Goal: Task Accomplishment & Management: Manage account settings

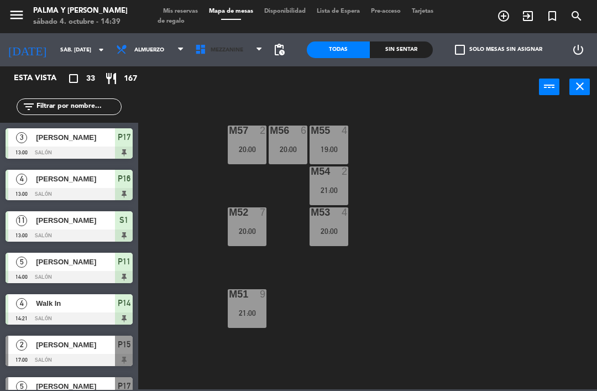
click at [242, 61] on span "Mezzanine" at bounding box center [229, 50] width 79 height 24
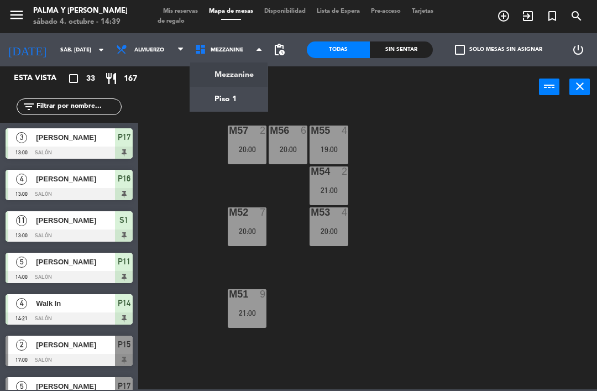
click at [228, 104] on ng-component "menu Palma y [PERSON_NAME] 4. octubre - 14:39 Mis reservas Mapa de mesas Dispon…" at bounding box center [298, 194] width 597 height 389
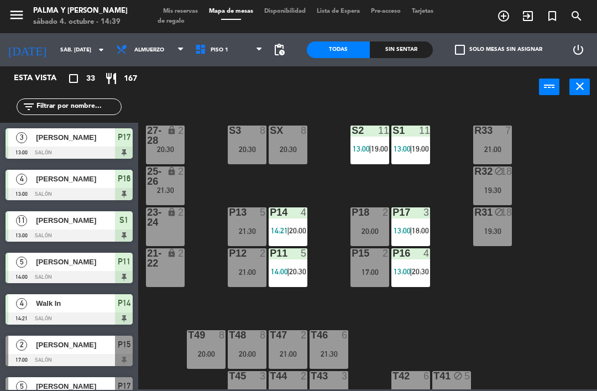
click at [175, 172] on div "2" at bounding box center [184, 176] width 18 height 20
click at [177, 320] on div "R33 7 21:00 S1 11 13:00 | 19:00 S2 11 13:00 | 19:00 S3 8 20:30 SX 8 20:30 27-28…" at bounding box center [370, 247] width 453 height 283
click at [156, 161] on div "27-28 lock 2 20:30" at bounding box center [165, 144] width 39 height 39
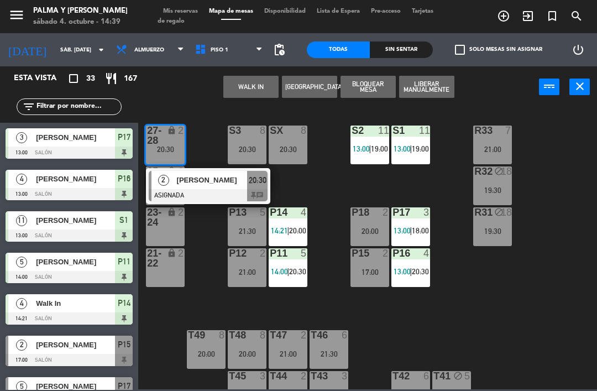
click at [200, 175] on span "[PERSON_NAME]" at bounding box center [212, 180] width 71 height 12
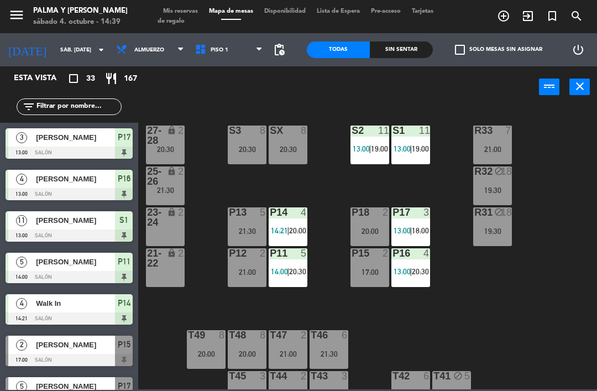
click at [168, 193] on div "21:30" at bounding box center [165, 190] width 39 height 8
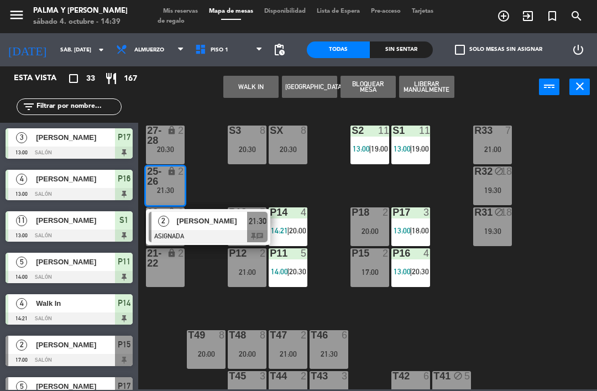
click at [182, 227] on div "[PERSON_NAME]" at bounding box center [212, 221] width 72 height 18
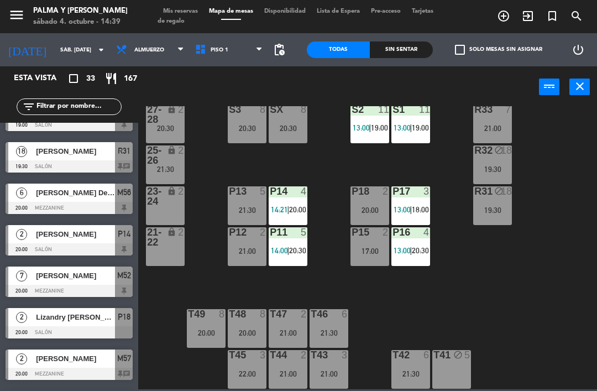
scroll to position [21, 0]
click at [190, 9] on span "Mis reservas" at bounding box center [181, 11] width 46 height 6
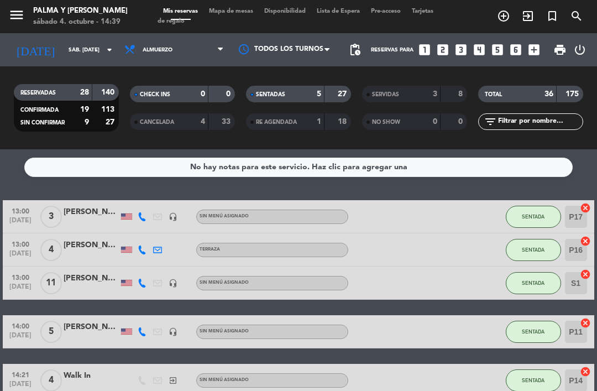
click at [102, 72] on div "RESERVADAS 28 140 CONFIRMADA 19 113 SIN CONFIRMAR 9 27 CHECK INS 0 0 CANCELADA …" at bounding box center [298, 107] width 597 height 83
click at [102, 57] on input "sáb. [DATE]" at bounding box center [101, 49] width 76 height 17
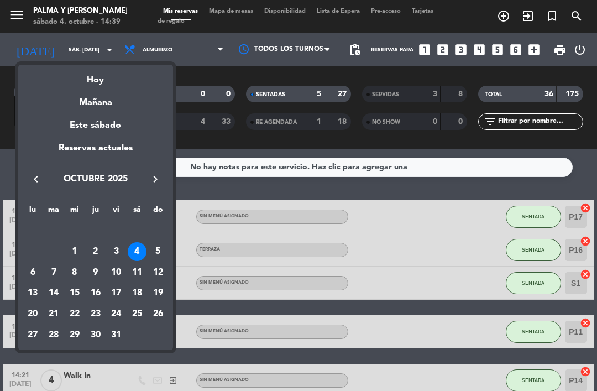
click at [116, 100] on div "Mañana" at bounding box center [95, 98] width 155 height 23
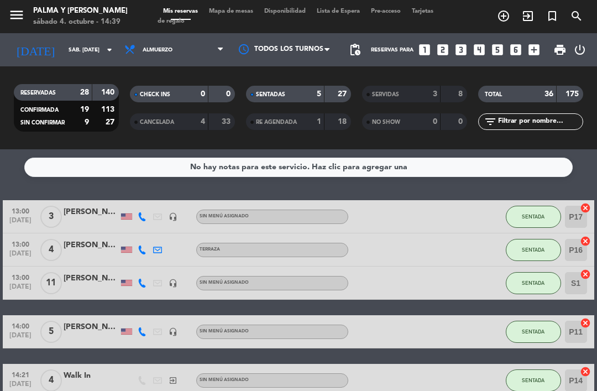
type input "dom. [DATE]"
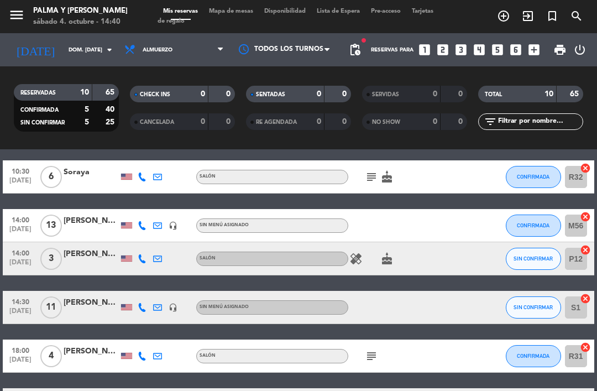
click at [142, 175] on icon at bounding box center [142, 176] width 9 height 9
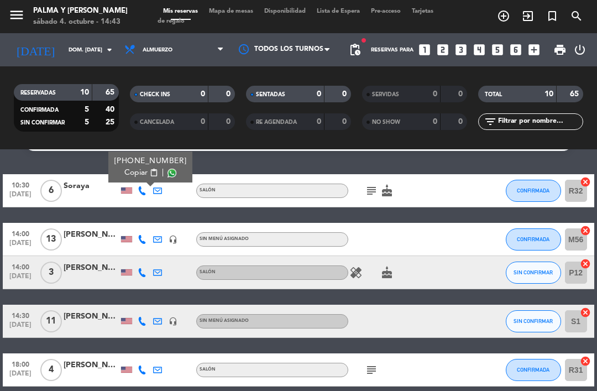
scroll to position [29, 0]
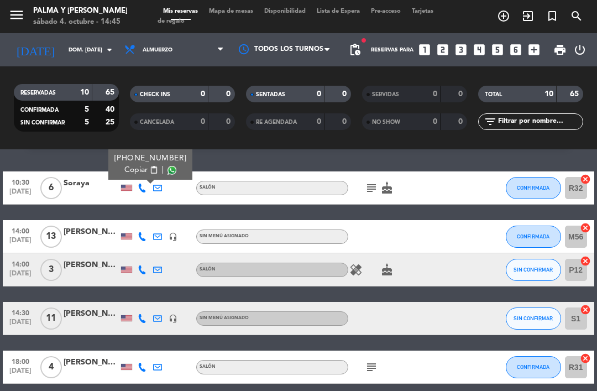
click at [145, 231] on div at bounding box center [141, 236] width 15 height 33
click at [139, 238] on icon at bounding box center [142, 236] width 9 height 9
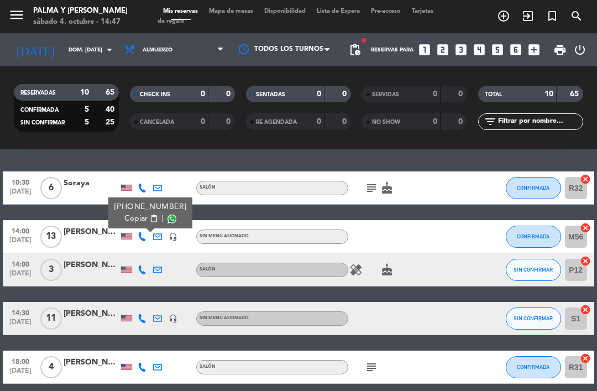
click at [140, 270] on icon at bounding box center [142, 269] width 9 height 9
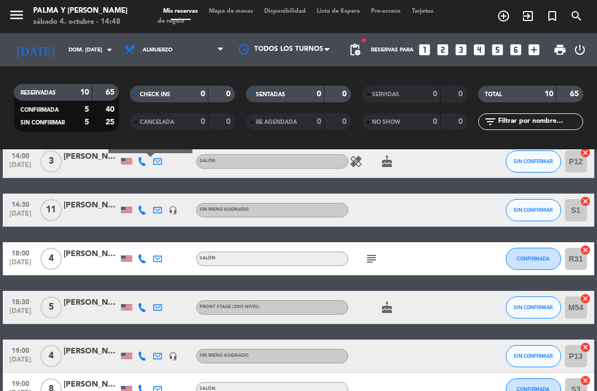
scroll to position [138, 0]
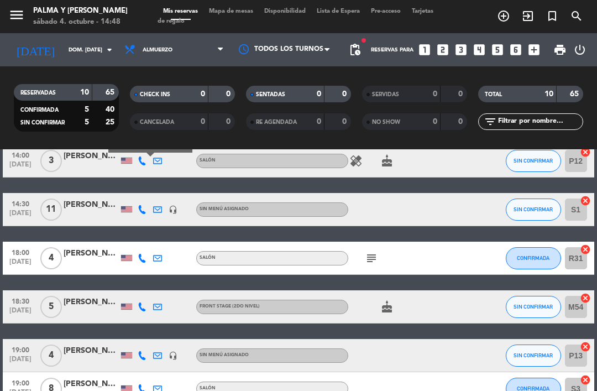
click at [135, 207] on div at bounding box center [141, 209] width 15 height 33
click at [144, 212] on icon at bounding box center [142, 209] width 9 height 9
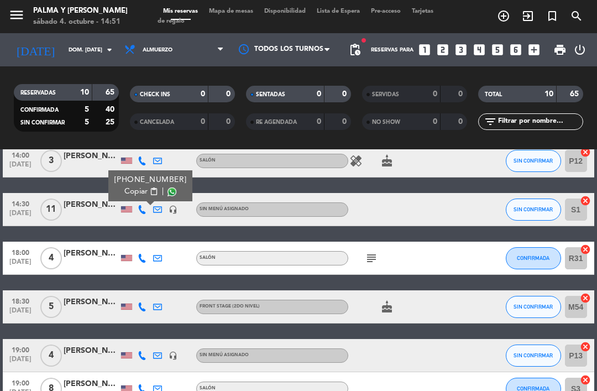
click at [141, 258] on icon at bounding box center [142, 258] width 9 height 9
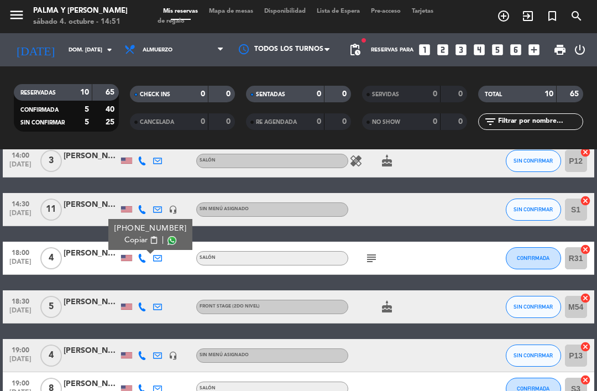
click at [102, 265] on div at bounding box center [91, 264] width 55 height 9
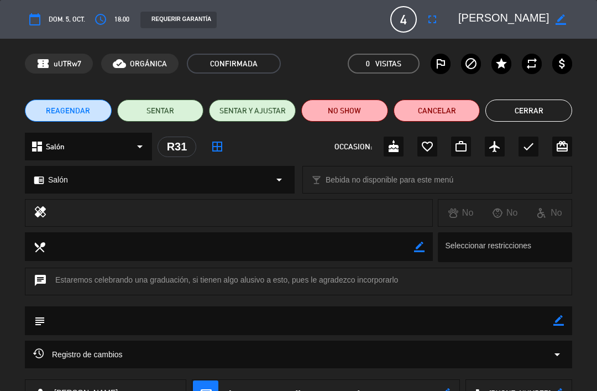
click at [525, 106] on button "Cerrar" at bounding box center [528, 111] width 87 height 22
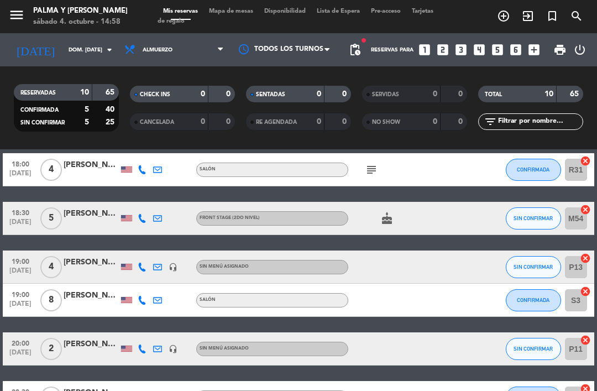
scroll to position [227, 0]
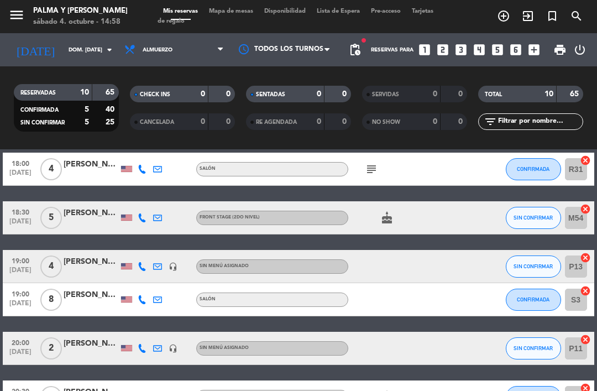
click at [130, 215] on div at bounding box center [126, 218] width 11 height 6
click at [146, 216] on icon at bounding box center [142, 217] width 9 height 9
click at [385, 224] on icon "cake" at bounding box center [386, 217] width 13 height 13
click at [148, 259] on div at bounding box center [141, 266] width 15 height 33
click at [144, 263] on icon at bounding box center [142, 266] width 9 height 9
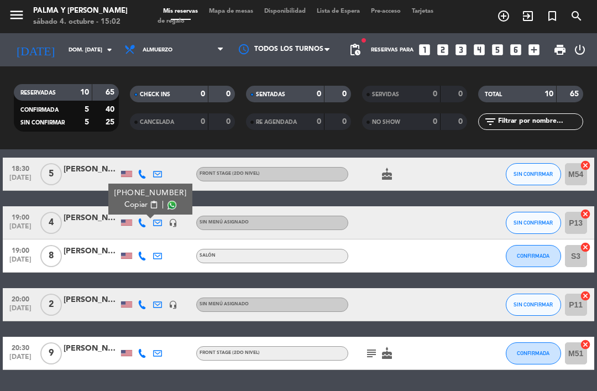
scroll to position [269, 0]
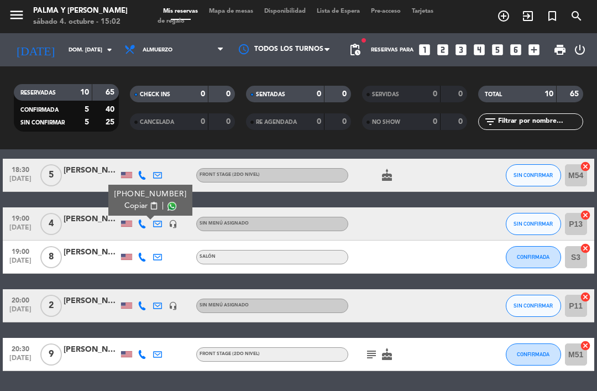
click at [145, 261] on icon at bounding box center [142, 257] width 9 height 9
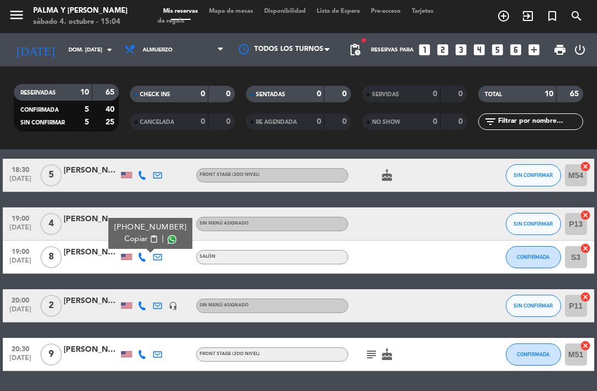
click at [140, 305] on icon at bounding box center [142, 305] width 9 height 9
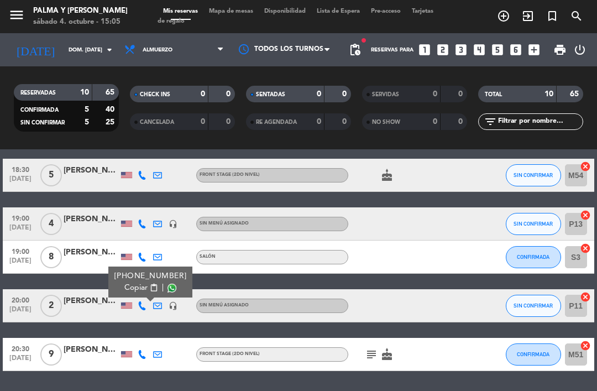
click at [145, 341] on div at bounding box center [141, 354] width 15 height 33
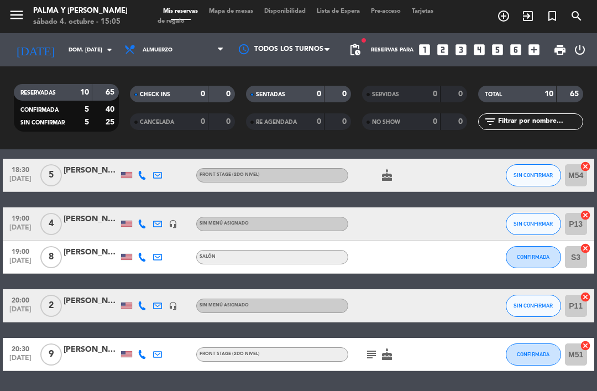
click at [145, 350] on icon at bounding box center [142, 354] width 9 height 9
click at [396, 350] on div "subject cake" at bounding box center [394, 354] width 93 height 33
click at [380, 355] on icon "cake" at bounding box center [386, 354] width 13 height 13
click at [373, 352] on icon "subject" at bounding box center [371, 354] width 13 height 13
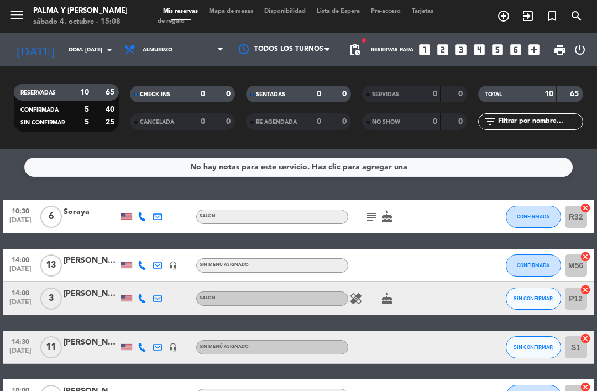
scroll to position [0, 0]
click at [355, 52] on span "pending_actions" at bounding box center [354, 49] width 13 height 13
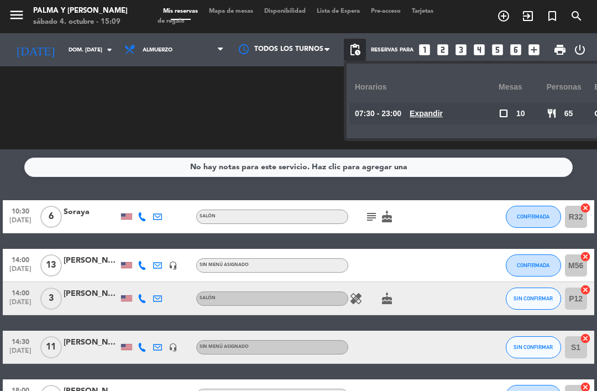
click at [437, 110] on u "Expandir" at bounding box center [426, 113] width 33 height 9
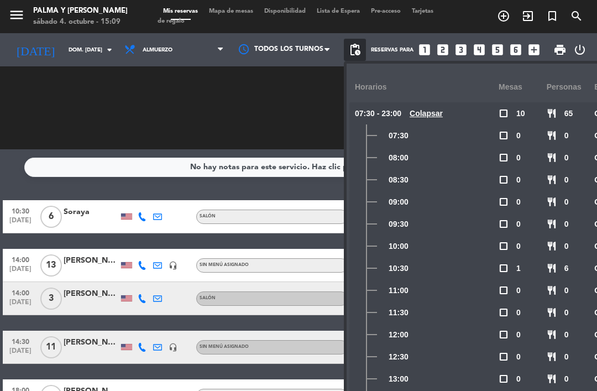
click at [436, 90] on div "Horarios" at bounding box center [427, 87] width 144 height 30
click at [245, 8] on span "Mapa de mesas" at bounding box center [230, 11] width 55 height 6
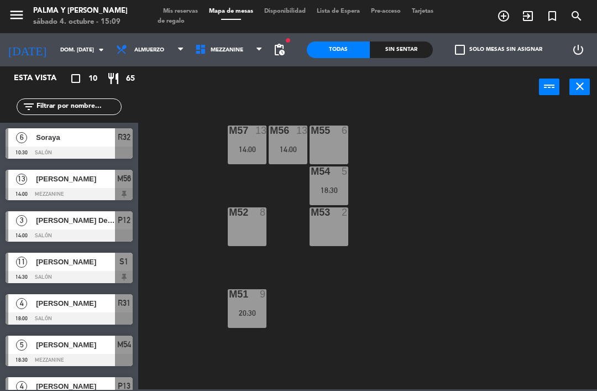
click at [286, 50] on span "pending_actions" at bounding box center [279, 49] width 13 height 13
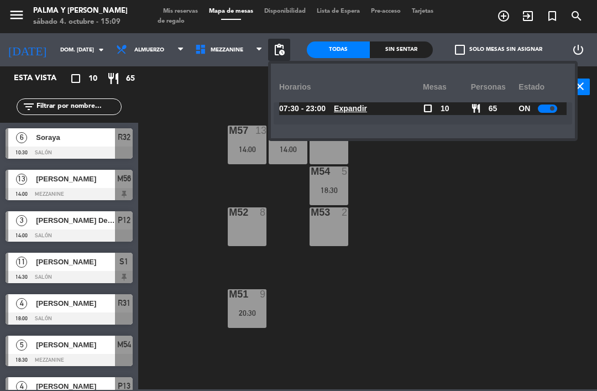
click at [372, 308] on div "M57 13 14:00 M56 13 14:00 M55 6 M54 5 18:30 M52 8 M53 2 M51 9 20:30" at bounding box center [370, 247] width 453 height 283
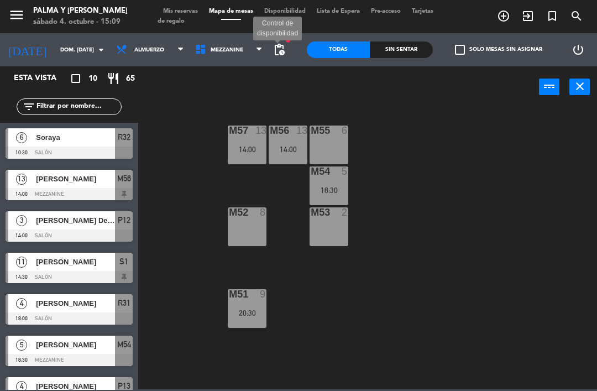
click at [286, 45] on span "pending_actions" at bounding box center [279, 49] width 13 height 13
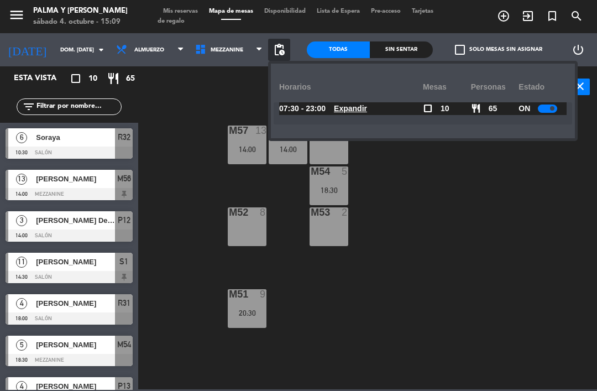
click at [362, 103] on span "Expandir" at bounding box center [350, 108] width 33 height 13
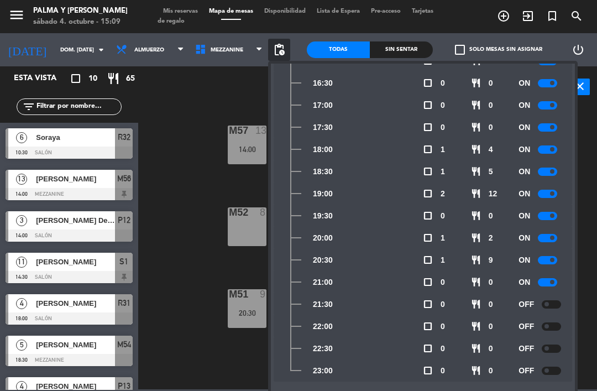
scroll to position [451, 0]
click at [553, 282] on span at bounding box center [552, 282] width 4 height 4
click at [224, 349] on div "M57 13 14:00 M56 13 14:00 M55 6 M54 5 18:30 M52 8 M53 2 M51 9 20:30" at bounding box center [370, 247] width 453 height 283
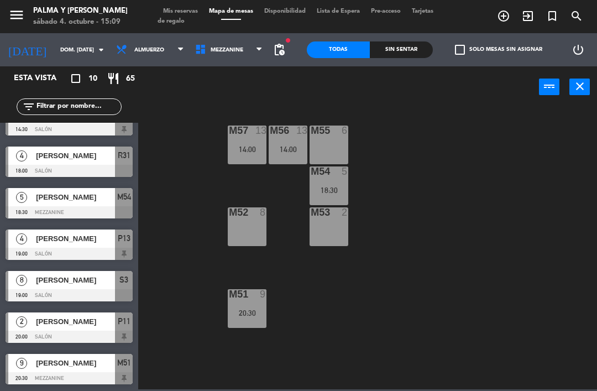
scroll to position [148, 0]
click at [56, 291] on div at bounding box center [69, 295] width 127 height 12
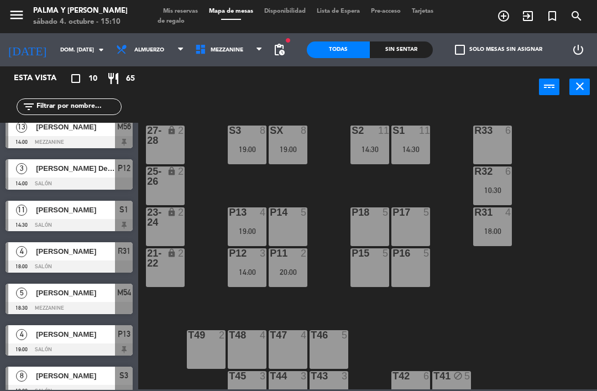
scroll to position [59, 0]
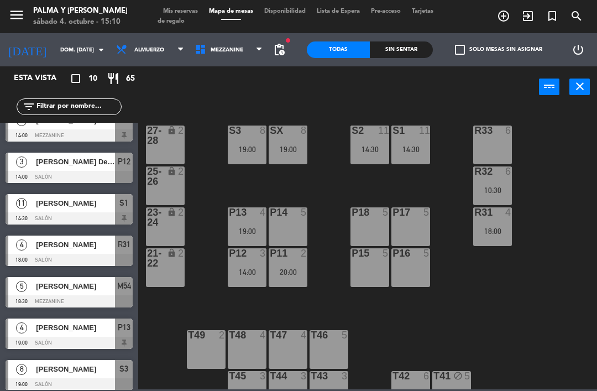
click at [52, 337] on div at bounding box center [69, 343] width 127 height 12
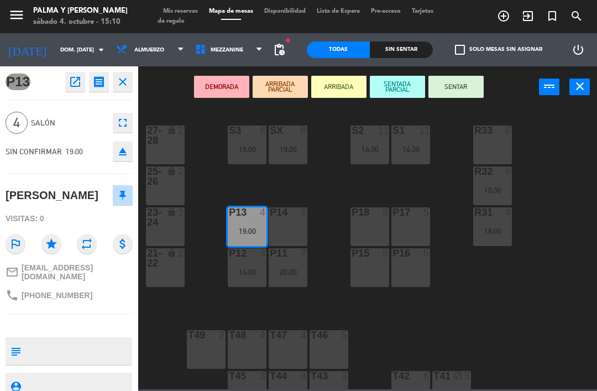
click at [71, 75] on button "open_in_new" at bounding box center [75, 82] width 20 height 20
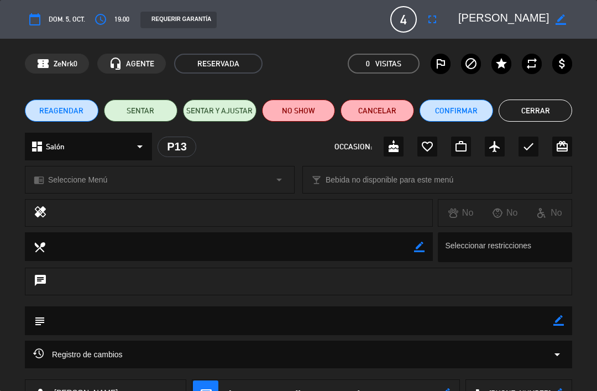
click at [452, 110] on button "Confirmar" at bounding box center [457, 111] width 74 height 22
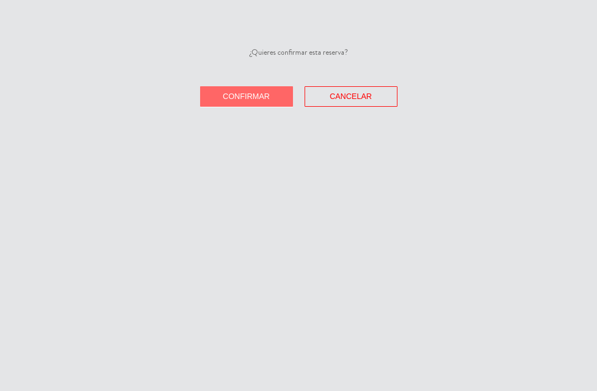
click at [225, 98] on span "Confirmar" at bounding box center [246, 96] width 47 height 9
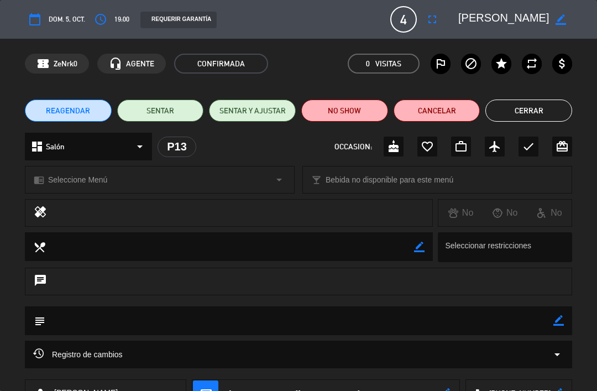
click at [522, 119] on button "Cerrar" at bounding box center [528, 111] width 87 height 22
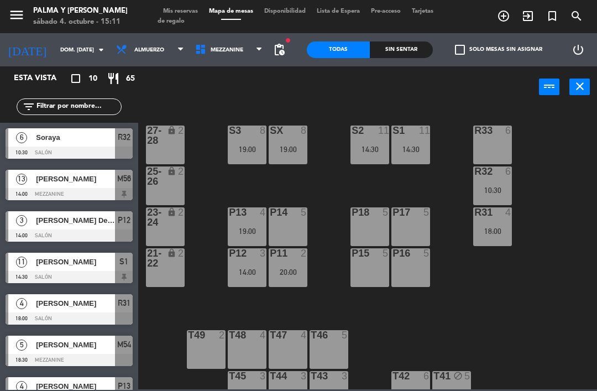
scroll to position [0, 0]
click at [69, 228] on div "[PERSON_NAME] Del [PERSON_NAME]" at bounding box center [75, 220] width 80 height 18
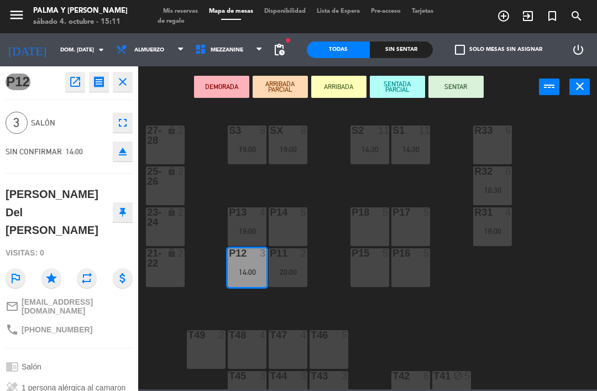
click at [77, 80] on icon "open_in_new" at bounding box center [75, 81] width 13 height 13
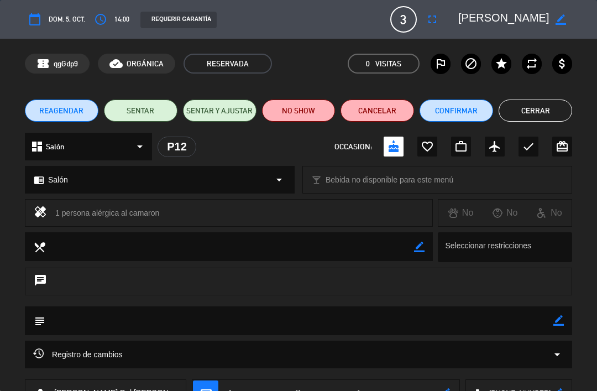
click at [436, 112] on button "Confirmar" at bounding box center [457, 111] width 74 height 22
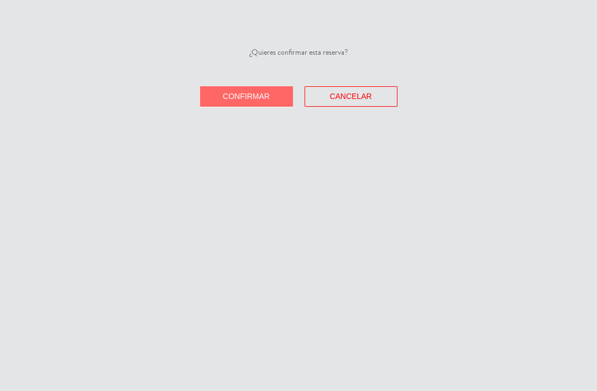
click at [232, 101] on button "Confirmar" at bounding box center [246, 96] width 93 height 20
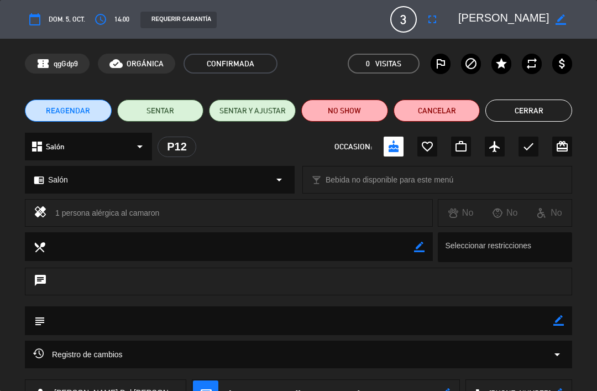
click at [511, 118] on button "Cerrar" at bounding box center [528, 111] width 87 height 22
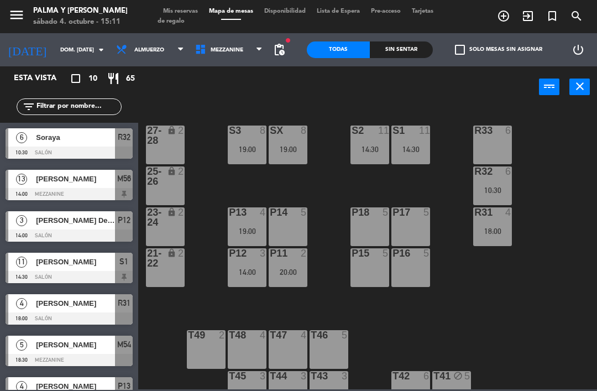
click at [50, 191] on div at bounding box center [69, 194] width 127 height 12
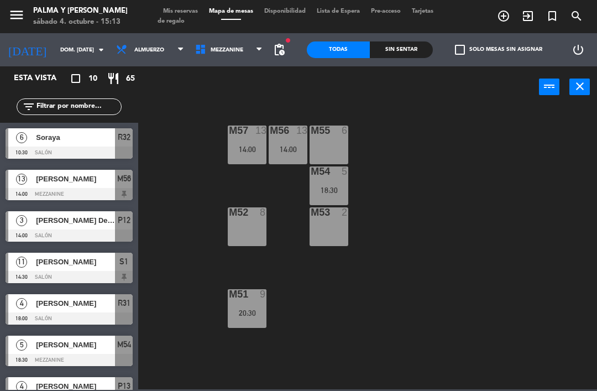
click at [212, 59] on span "Mezzanine" at bounding box center [229, 50] width 79 height 24
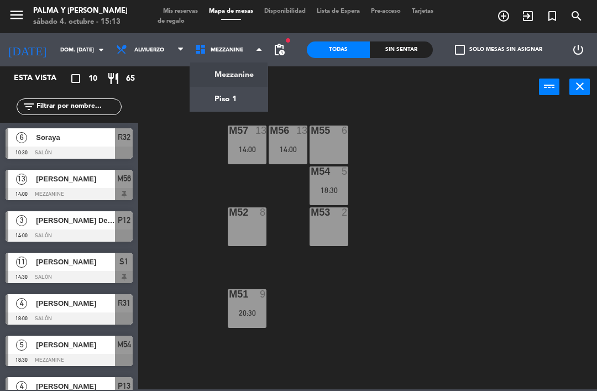
click at [215, 107] on ng-component "menu Palma y [PERSON_NAME] 4. octubre - 15:13 Mis reservas Mapa de mesas Dispon…" at bounding box center [298, 194] width 597 height 389
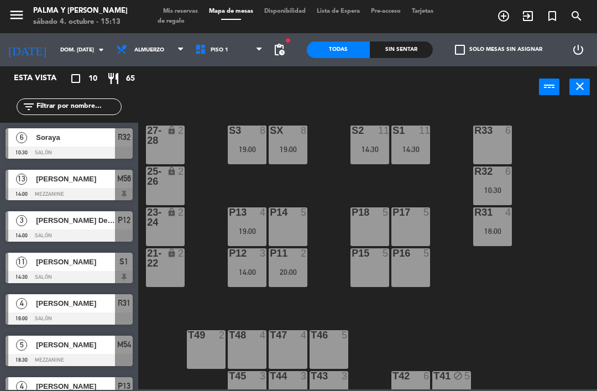
click at [203, 57] on span "Piso 1" at bounding box center [229, 50] width 79 height 24
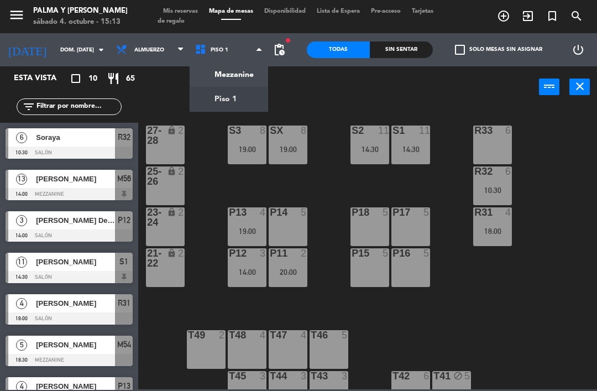
click at [200, 79] on ng-component "menu Palma y [PERSON_NAME] 4. octubre - 15:13 Mis reservas Mapa de mesas Dispon…" at bounding box center [298, 194] width 597 height 389
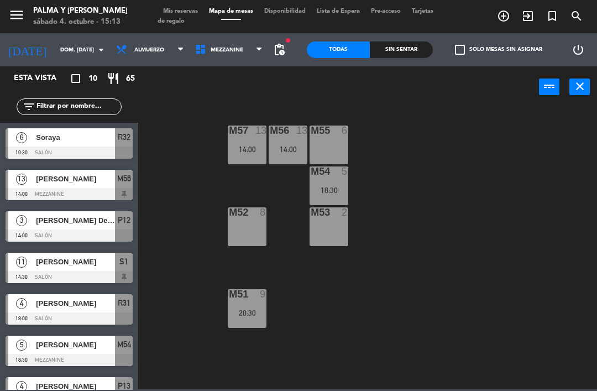
click at [504, 272] on div "M57 13 14:00 M56 13 14:00 M55 6 M54 5 18:30 M52 8 M53 2 M51 9 20:30" at bounding box center [370, 247] width 453 height 283
click at [240, 320] on div "M51 9 20:30" at bounding box center [247, 308] width 39 height 39
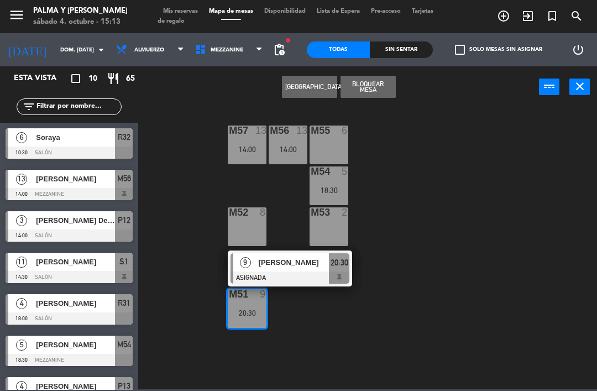
click at [255, 226] on div "M52 8" at bounding box center [247, 226] width 39 height 39
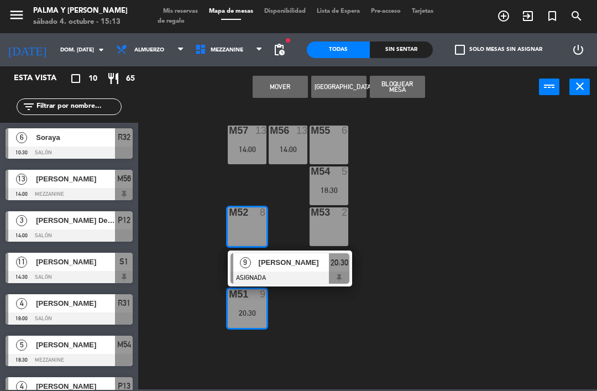
click at [278, 95] on button "Mover" at bounding box center [280, 87] width 55 height 22
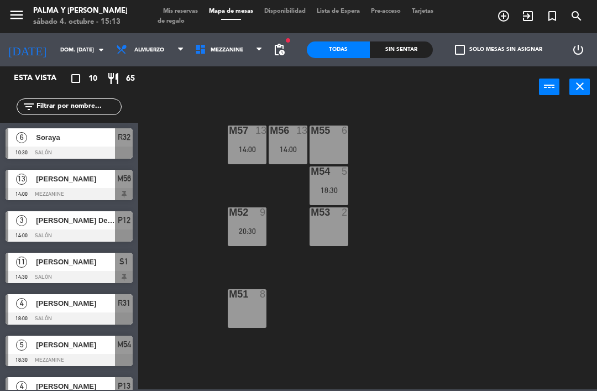
click at [242, 313] on div "M51 8" at bounding box center [247, 308] width 39 height 39
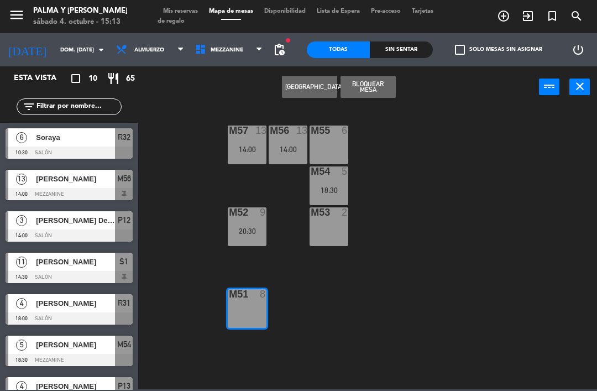
click at [370, 97] on button "Bloquear Mesa" at bounding box center [368, 87] width 55 height 22
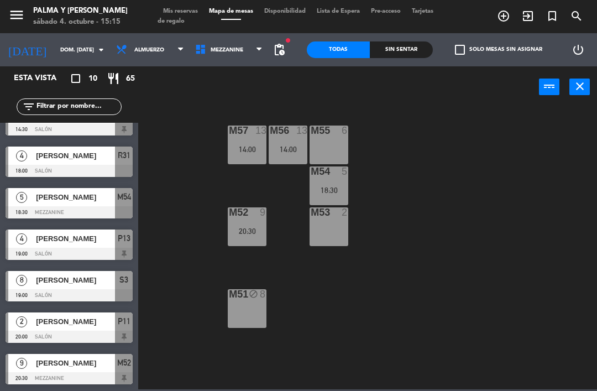
scroll to position [148, 0]
click at [53, 323] on span "[PERSON_NAME]" at bounding box center [75, 322] width 79 height 12
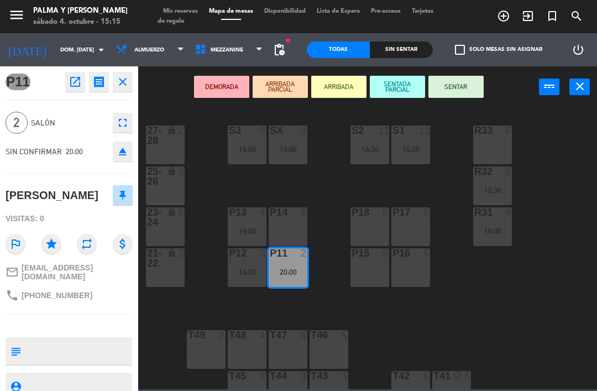
click at [73, 79] on icon "open_in_new" at bounding box center [75, 81] width 13 height 13
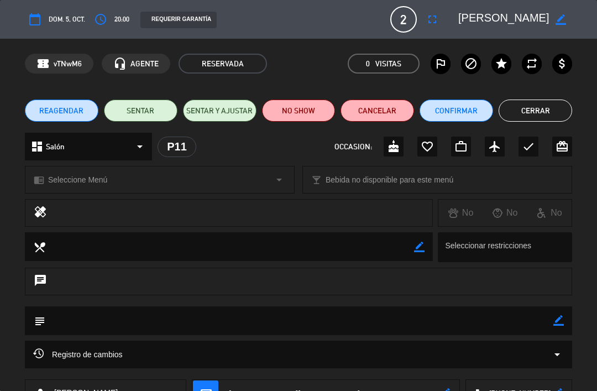
click at [449, 106] on button "Confirmar" at bounding box center [457, 111] width 74 height 22
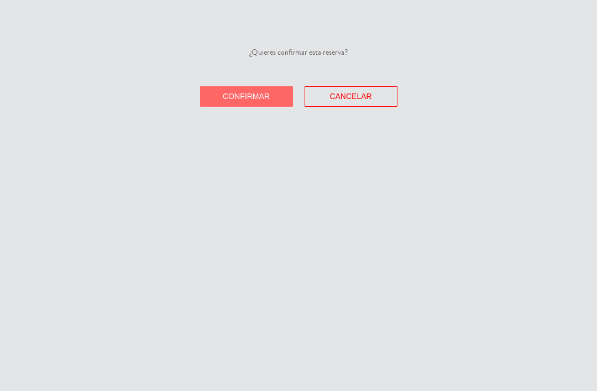
click at [213, 96] on button "Confirmar" at bounding box center [246, 96] width 93 height 20
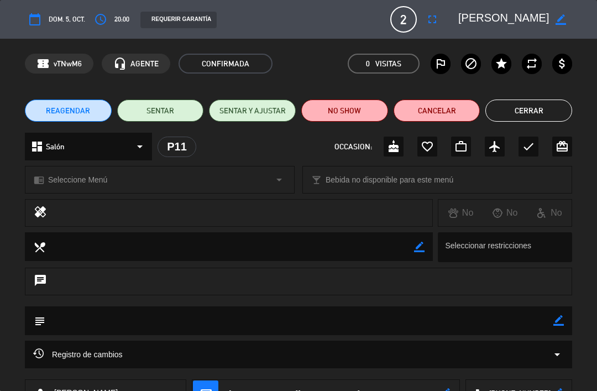
click at [538, 116] on button "Cerrar" at bounding box center [528, 111] width 87 height 22
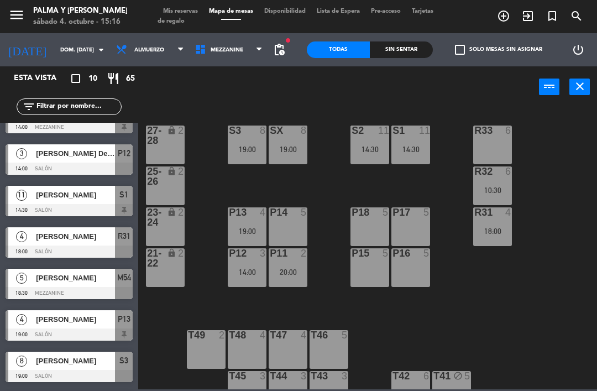
scroll to position [0, 0]
click at [474, 324] on div "R33 6 S1 11 14:30 S2 11 14:30 S3 8 19:00 SX 8 19:00 27-28 lock 2 R32 6 10:30 25…" at bounding box center [370, 247] width 453 height 283
click at [233, 53] on span "Mezzanine" at bounding box center [227, 50] width 33 height 6
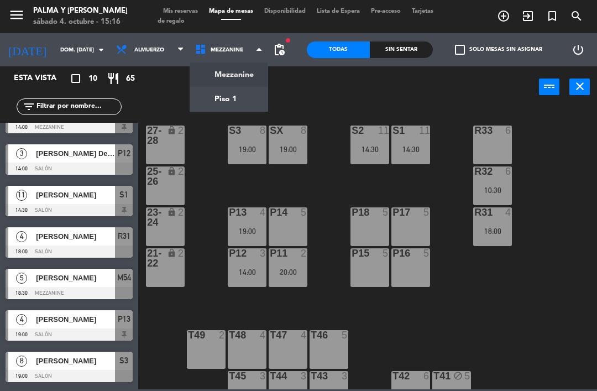
click at [228, 104] on ng-component "menu Palma y [PERSON_NAME] 4. octubre - 15:16 Mis reservas Mapa de mesas Dispon…" at bounding box center [298, 194] width 597 height 389
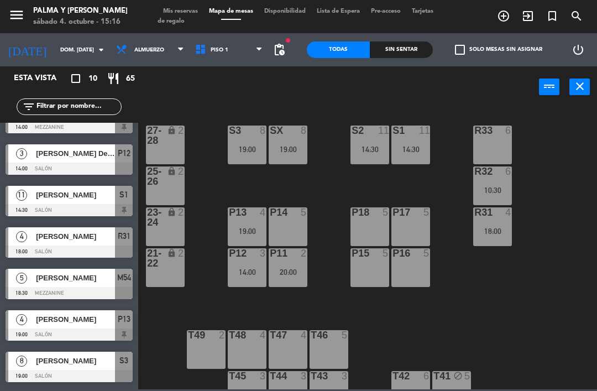
click at [246, 55] on span "Piso 1" at bounding box center [229, 50] width 79 height 24
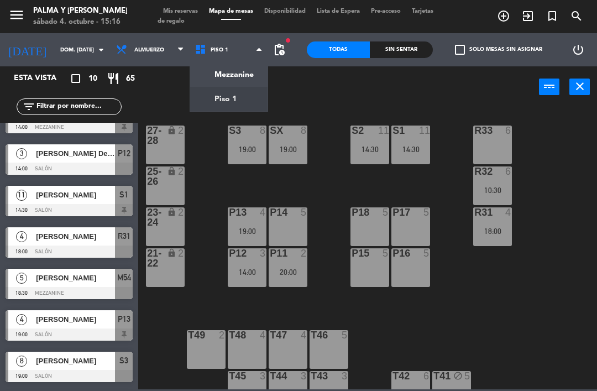
click at [248, 74] on ng-component "menu Palma y [PERSON_NAME] 4. octubre - 15:16 Mis reservas Mapa de mesas Dispon…" at bounding box center [298, 194] width 597 height 389
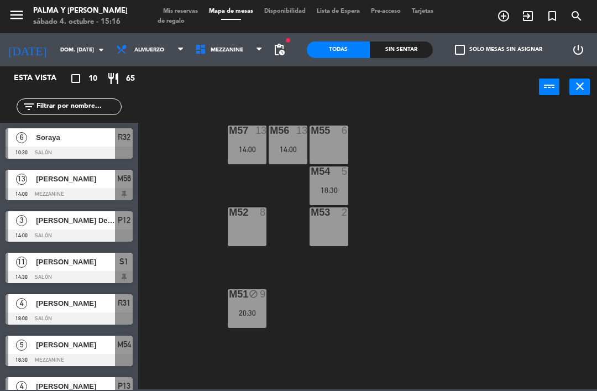
scroll to position [108, 0]
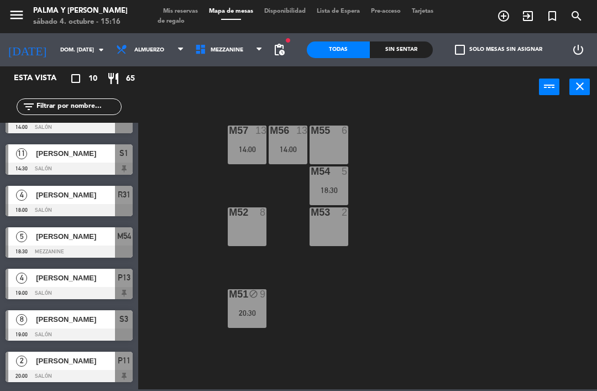
click at [253, 312] on div "20:30" at bounding box center [247, 313] width 39 height 8
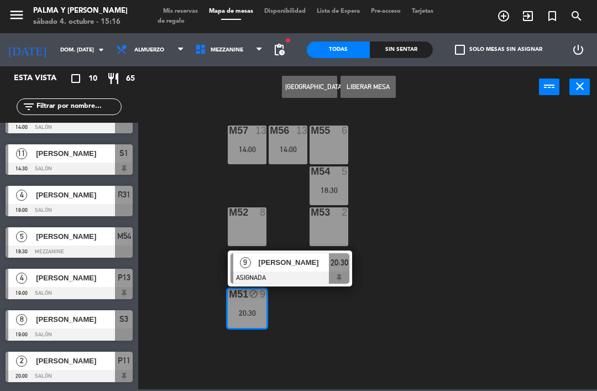
click at [384, 83] on button "Liberar Mesa" at bounding box center [368, 87] width 55 height 22
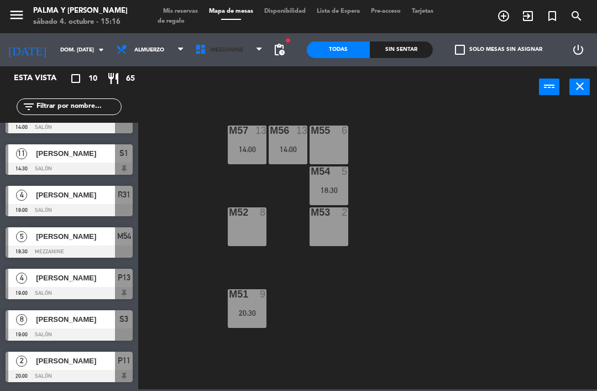
click at [247, 46] on span "Mezzanine" at bounding box center [229, 50] width 79 height 24
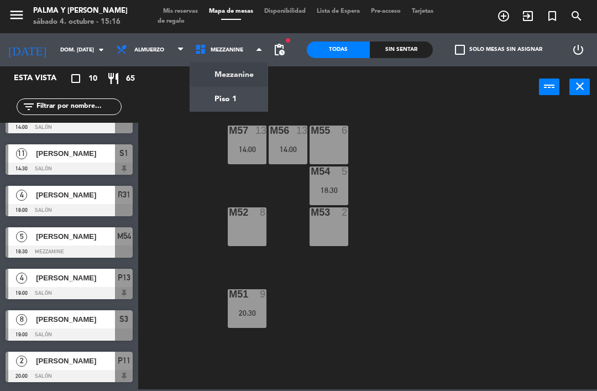
click at [239, 106] on ng-component "menu Palma y [PERSON_NAME] 4. octubre - 15:16 Mis reservas Mapa de mesas Dispon…" at bounding box center [298, 194] width 597 height 389
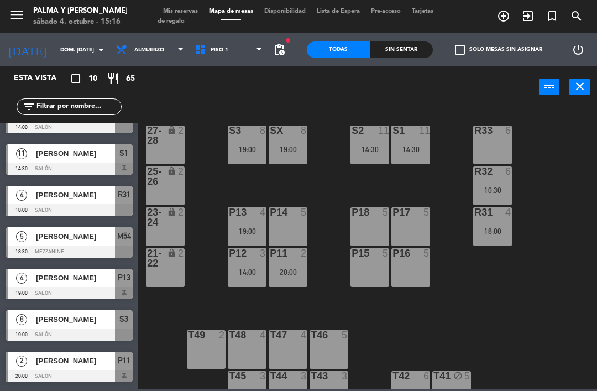
click at [425, 143] on div "S1 11 14:30" at bounding box center [410, 144] width 39 height 39
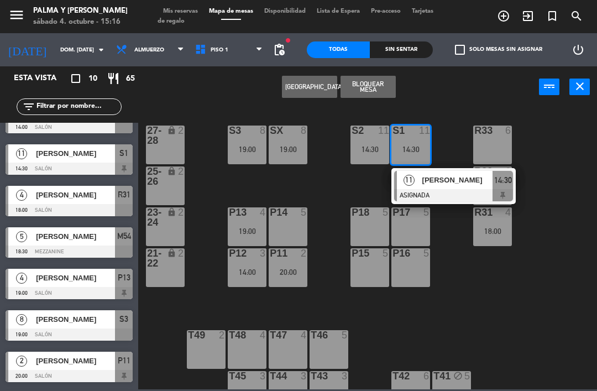
click at [436, 180] on span "[PERSON_NAME]" at bounding box center [457, 180] width 71 height 12
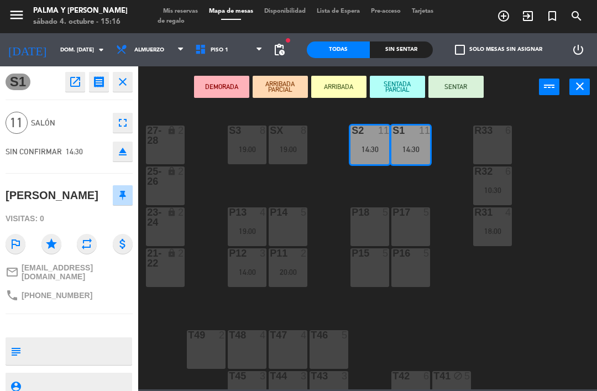
click at [255, 143] on div "S3 8 19:00" at bounding box center [247, 144] width 39 height 39
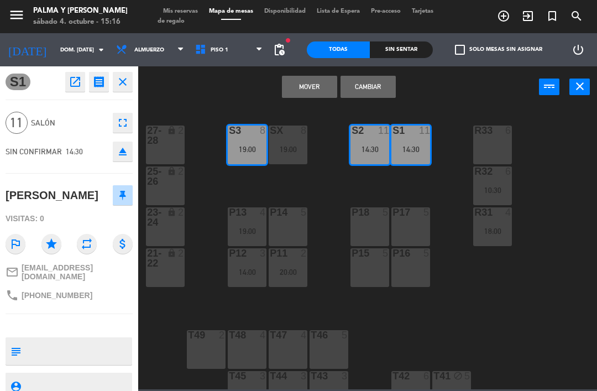
click at [291, 148] on div "19:00" at bounding box center [288, 149] width 39 height 8
click at [315, 90] on button "Mover y Unir" at bounding box center [309, 87] width 55 height 22
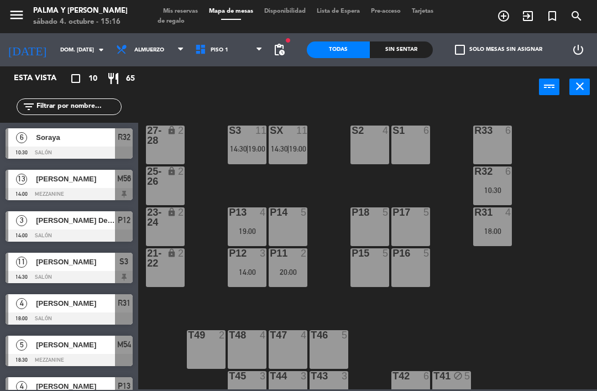
click at [372, 148] on div "S2 4" at bounding box center [370, 144] width 39 height 39
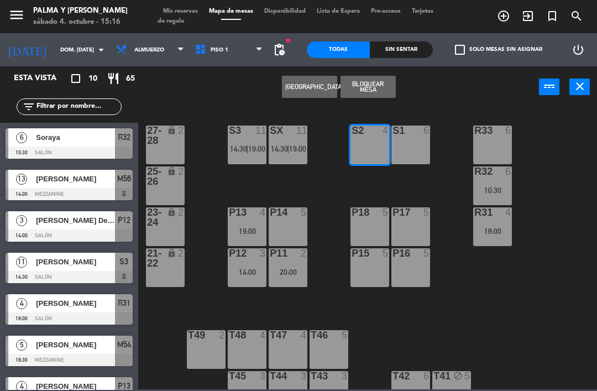
click at [417, 142] on div "S1 6" at bounding box center [410, 144] width 39 height 39
click at [317, 83] on button "[GEOGRAPHIC_DATA]" at bounding box center [309, 87] width 55 height 22
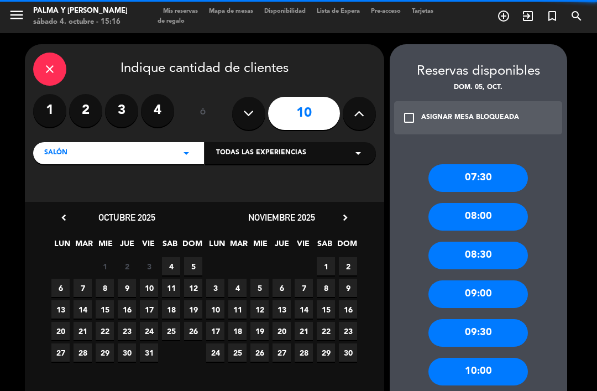
click at [357, 112] on icon at bounding box center [359, 113] width 11 height 17
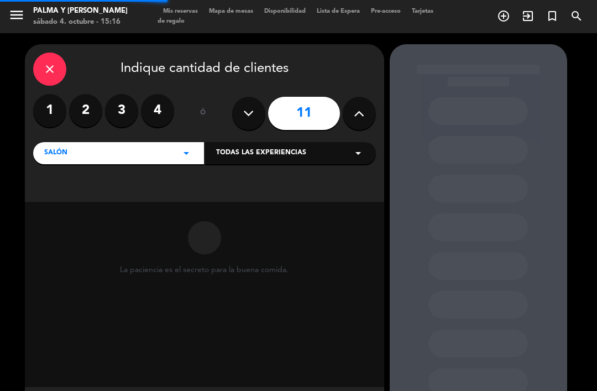
click at [359, 121] on icon at bounding box center [359, 113] width 11 height 17
type input "12"
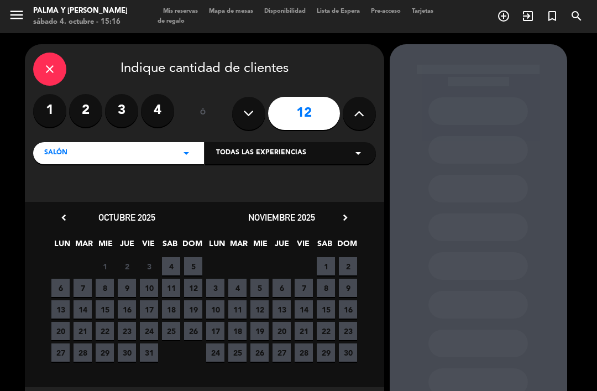
click at [195, 265] on span "5" at bounding box center [193, 266] width 18 height 18
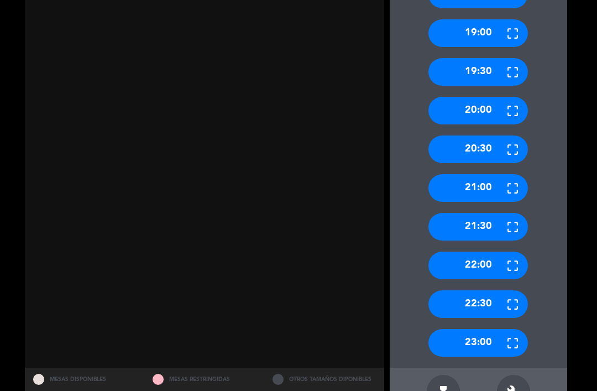
scroll to position [1027, 0]
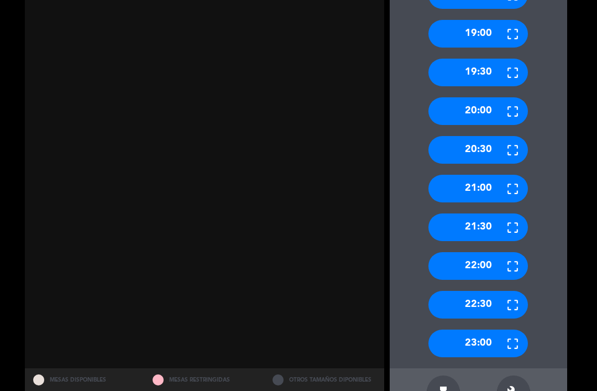
click at [519, 385] on icon "build" at bounding box center [513, 391] width 13 height 13
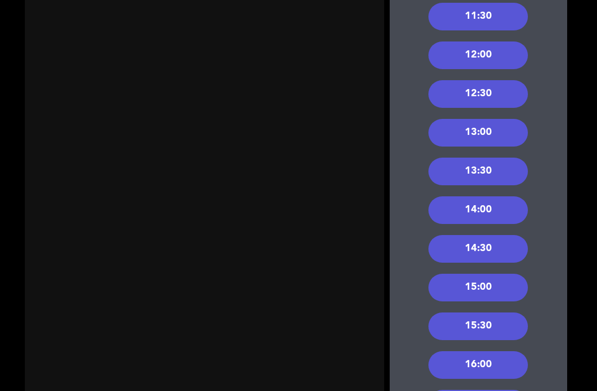
scroll to position [464, 0]
click at [505, 119] on div "13:00" at bounding box center [478, 133] width 100 height 28
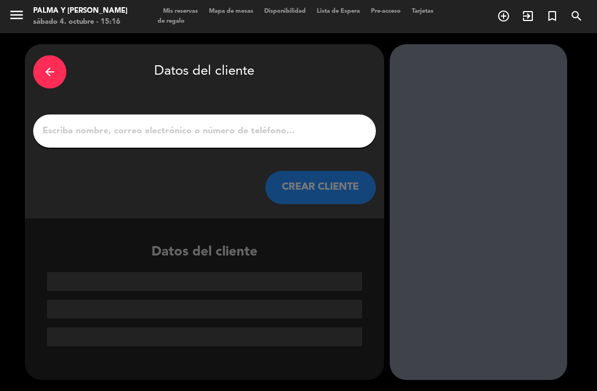
scroll to position [0, 0]
click at [334, 123] on input "1" at bounding box center [204, 130] width 326 height 15
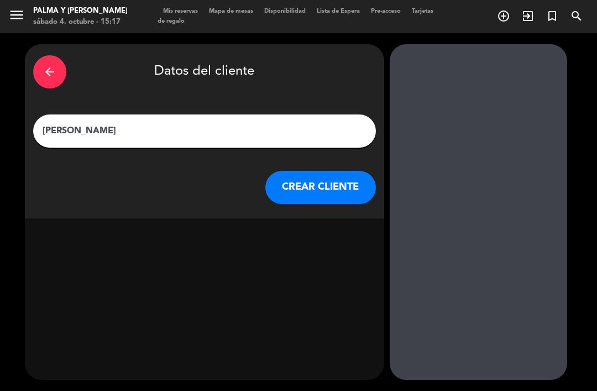
type input "[PERSON_NAME]"
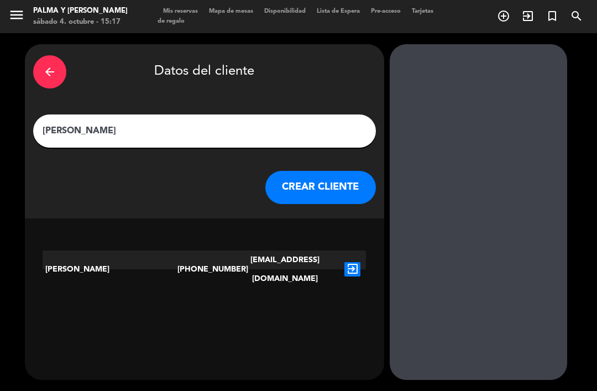
click at [343, 171] on button "CREAR CLIENTE" at bounding box center [320, 187] width 111 height 33
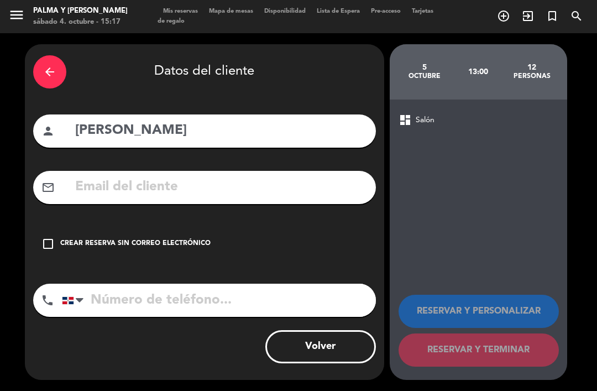
click at [329, 176] on input "text" at bounding box center [221, 187] width 294 height 23
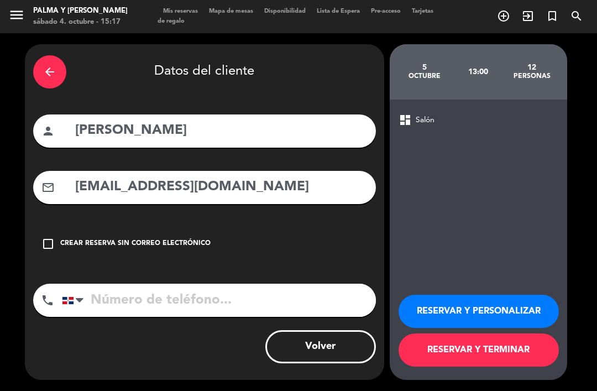
type input "[EMAIL_ADDRESS][DOMAIN_NAME]"
click at [334, 284] on input "tel" at bounding box center [219, 300] width 314 height 33
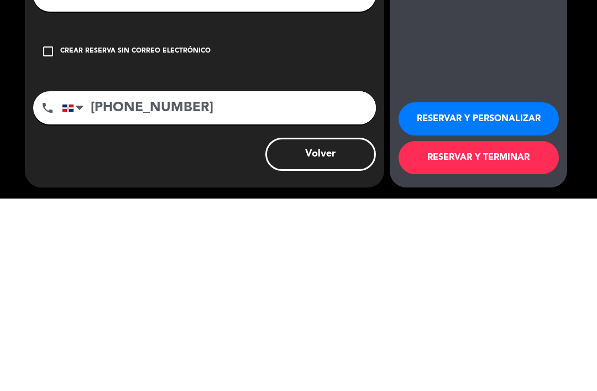
type input "[PHONE_NUMBER]"
click at [454, 333] on button "RESERVAR Y TERMINAR" at bounding box center [479, 349] width 160 height 33
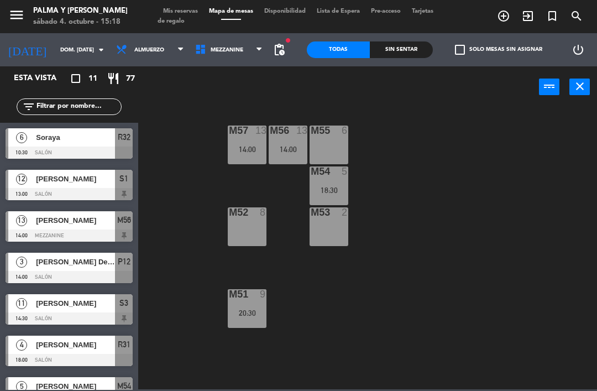
click at [480, 231] on div "M57 13 14:00 M56 13 14:00 M55 6 M54 5 18:30 M52 8 M53 2 M51 9 20:30" at bounding box center [370, 247] width 453 height 283
click at [227, 51] on span "Mezzanine" at bounding box center [227, 50] width 33 height 6
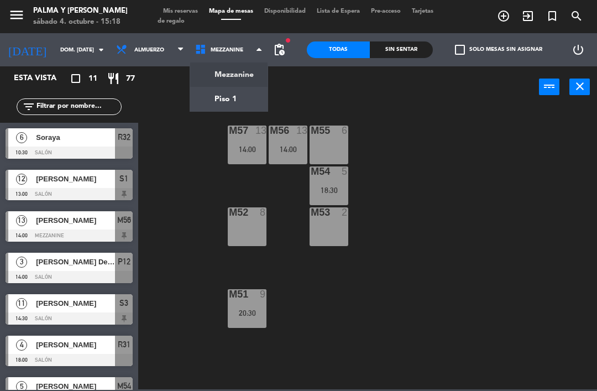
click at [265, 106] on ng-component "menu Palma y [PERSON_NAME] 4. octubre - 15:18 Mis reservas Mapa de mesas Dispon…" at bounding box center [298, 194] width 597 height 389
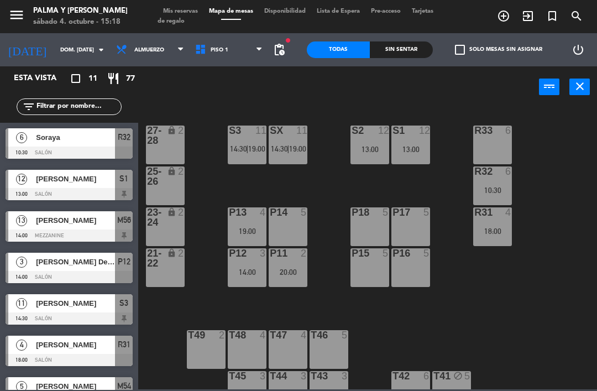
click at [62, 48] on input "dom. [DATE]" at bounding box center [93, 49] width 76 height 17
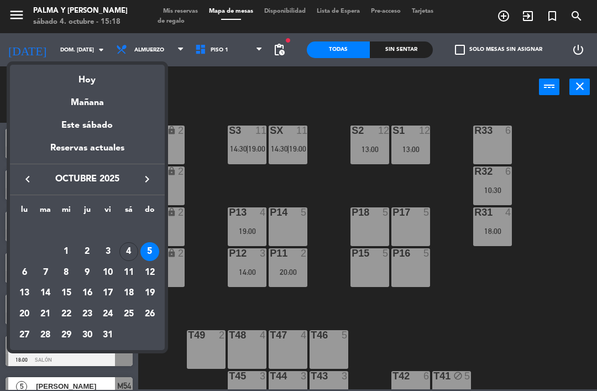
click at [105, 84] on div "Hoy" at bounding box center [87, 76] width 155 height 23
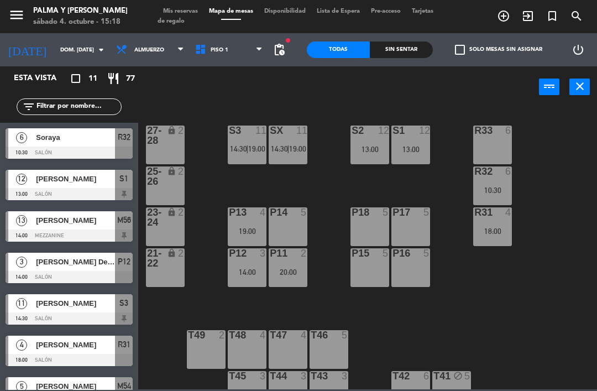
type input "sáb. [DATE]"
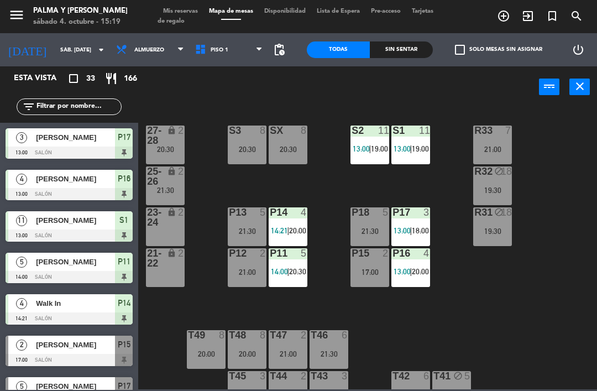
click at [161, 228] on div "23-24 lock 2" at bounding box center [165, 226] width 39 height 39
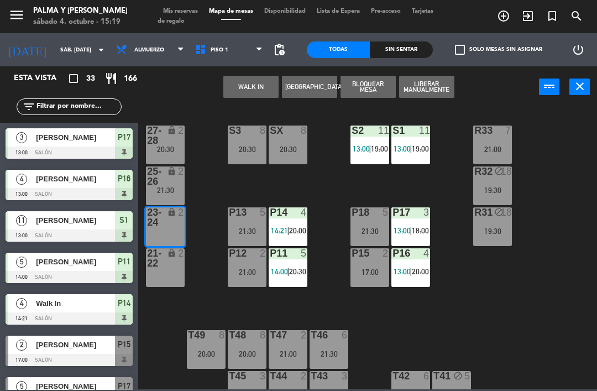
click at [321, 84] on button "[GEOGRAPHIC_DATA]" at bounding box center [309, 87] width 55 height 22
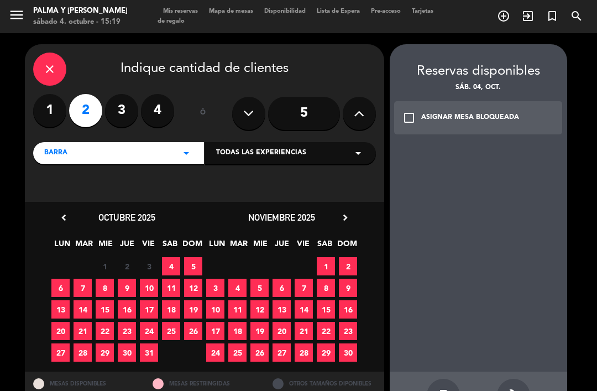
click at [120, 94] on label "3" at bounding box center [121, 110] width 33 height 33
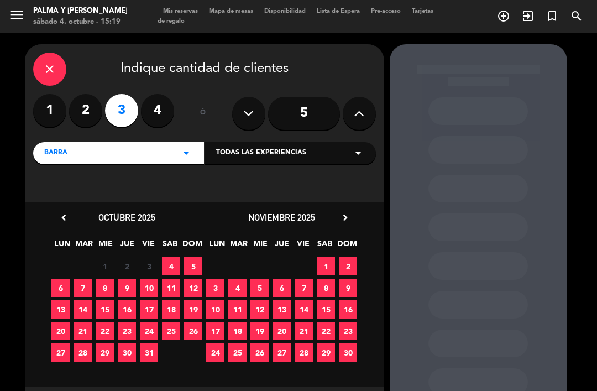
click at [172, 257] on span "4" at bounding box center [171, 266] width 18 height 18
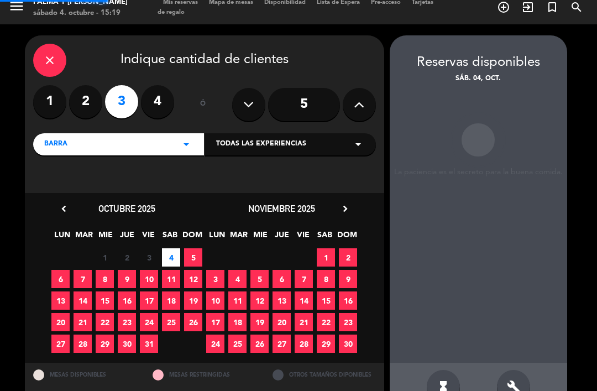
scroll to position [4, 0]
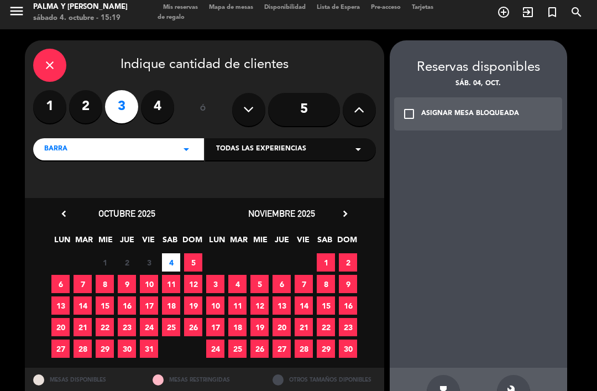
click at [530, 97] on div "check_box_outline_blank ASIGNAR MESA BLOQUEADA" at bounding box center [478, 113] width 169 height 33
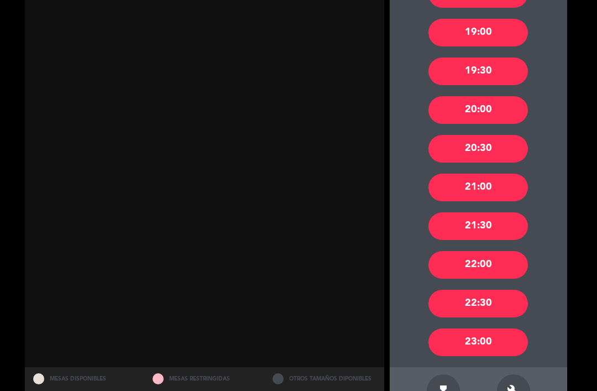
scroll to position [415, 0]
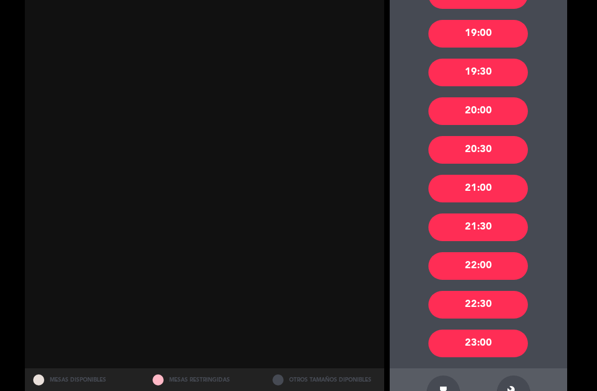
click at [508, 97] on div "20:00" at bounding box center [478, 111] width 100 height 28
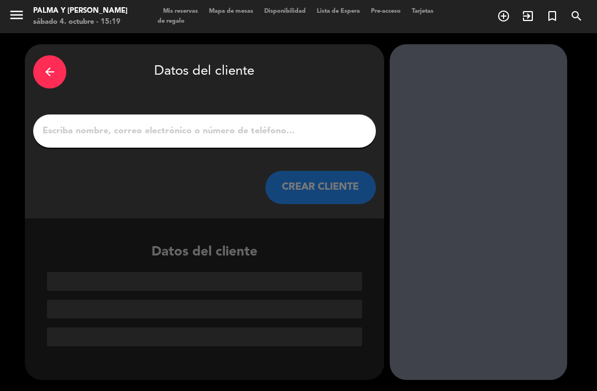
scroll to position [0, 0]
click at [333, 123] on input "1" at bounding box center [204, 130] width 326 height 15
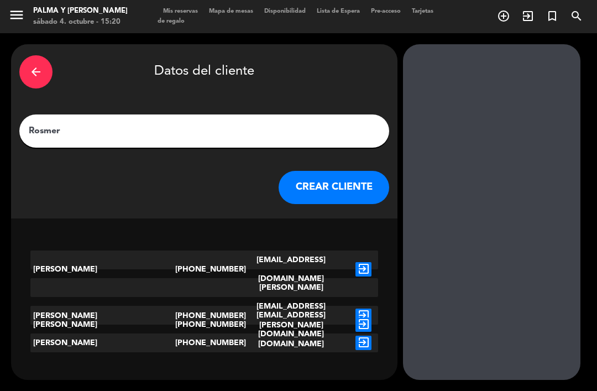
type input "[PERSON_NAME]"
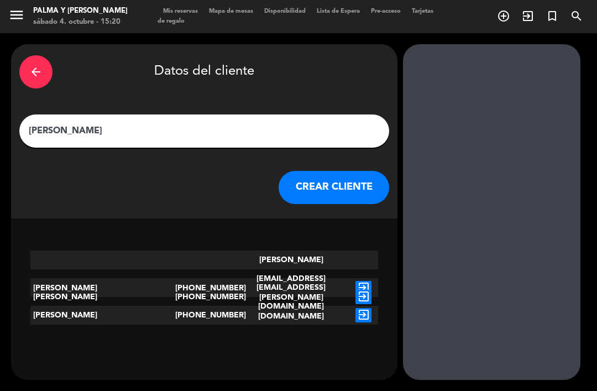
click at [355, 281] on icon "exit_to_app" at bounding box center [363, 288] width 16 height 14
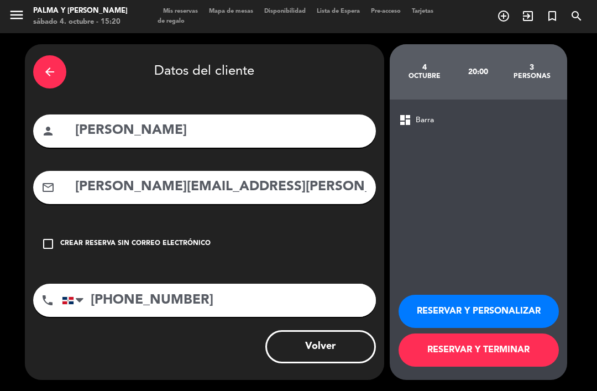
click at [454, 328] on button "RESERVAR Y PERSONALIZAR" at bounding box center [479, 311] width 160 height 33
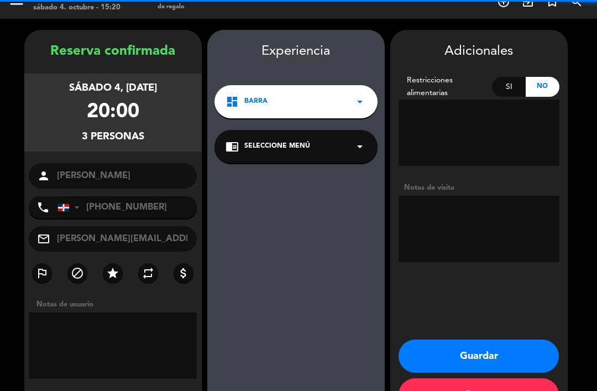
scroll to position [29, 0]
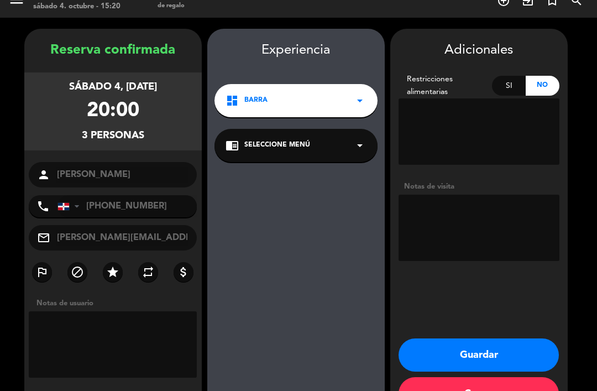
click at [441, 338] on button "Guardar" at bounding box center [479, 354] width 160 height 33
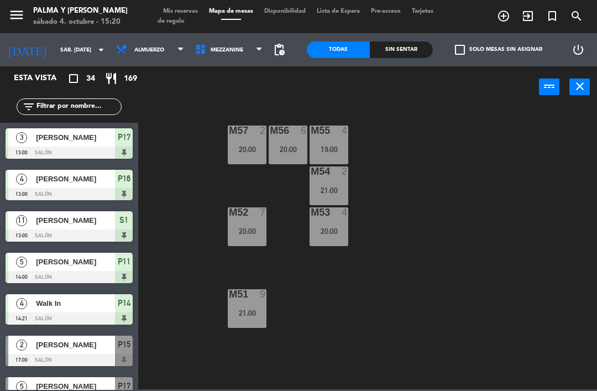
click at [422, 254] on div "M57 2 20:00 M56 6 20:00 M55 4 19:00 M54 2 21:00 M52 7 20:00 M53 4 20:00 M51 9 2…" at bounding box center [370, 247] width 453 height 283
click at [247, 53] on span "Mezzanine" at bounding box center [229, 50] width 79 height 24
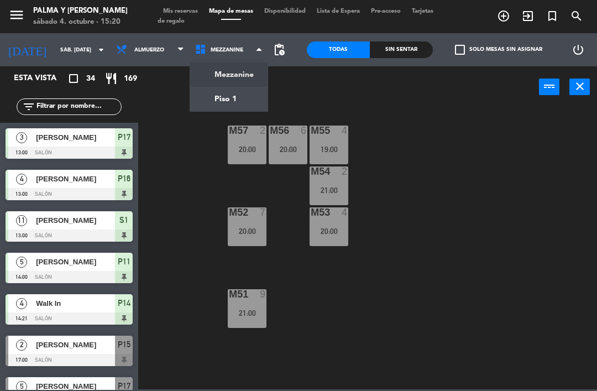
click at [260, 85] on ng-component "menu Palma y [PERSON_NAME] 4. octubre - 15:20 Mis reservas Mapa de mesas Dispon…" at bounding box center [298, 194] width 597 height 389
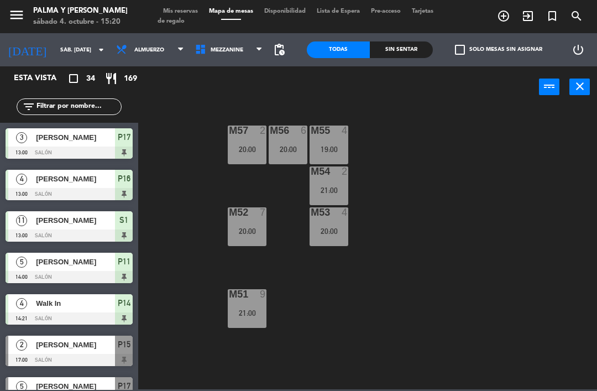
click at [240, 103] on div "power_input close" at bounding box center [338, 87] width 401 height 42
click at [249, 58] on span "Mezzanine" at bounding box center [229, 50] width 79 height 24
click at [249, 101] on ng-component "menu Palma y [PERSON_NAME] 4. octubre - 15:20 Mis reservas Mapa de mesas Dispon…" at bounding box center [298, 194] width 597 height 389
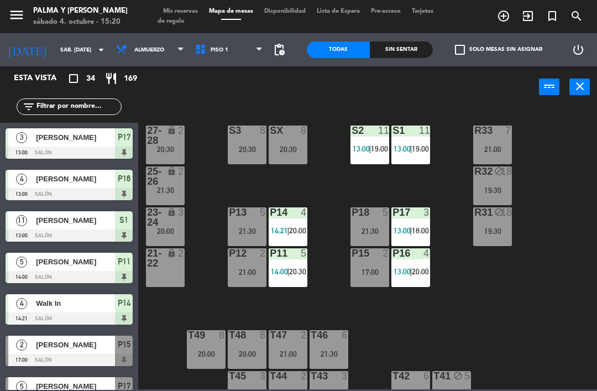
click at [181, 230] on div "20:00" at bounding box center [165, 231] width 39 height 8
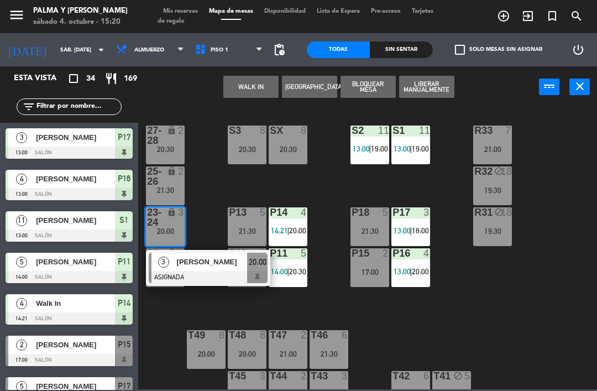
click at [208, 269] on div "[PERSON_NAME]" at bounding box center [212, 262] width 72 height 18
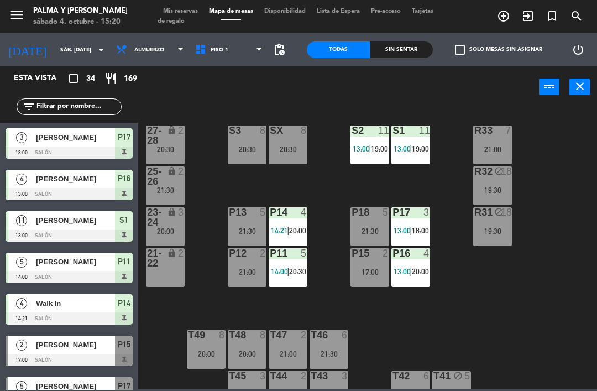
click at [55, 41] on input "sáb. [DATE]" at bounding box center [93, 49] width 76 height 17
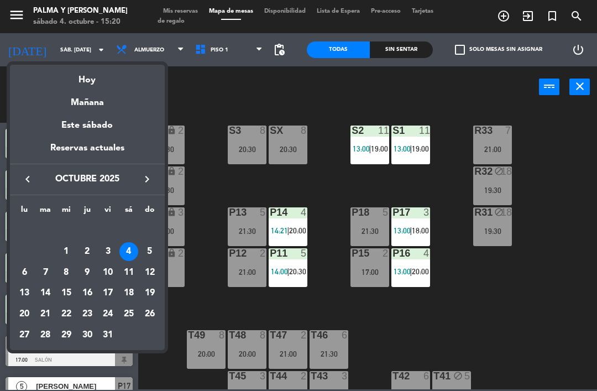
click at [70, 104] on div "Mañana" at bounding box center [87, 98] width 155 height 23
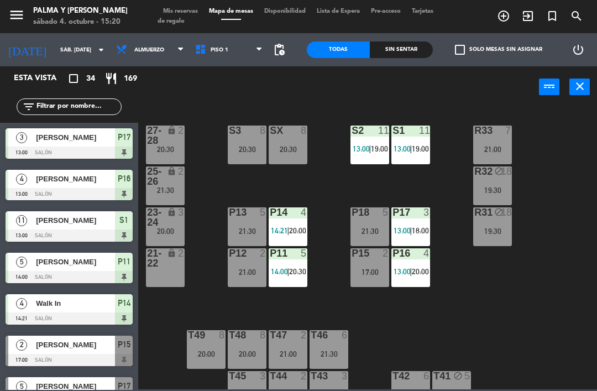
type input "dom. [DATE]"
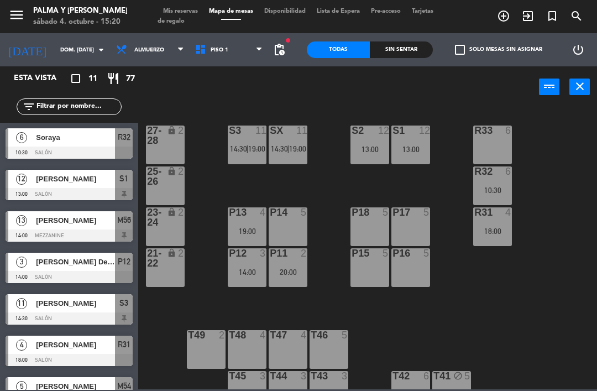
click at [26, 304] on span "11" at bounding box center [21, 303] width 11 height 11
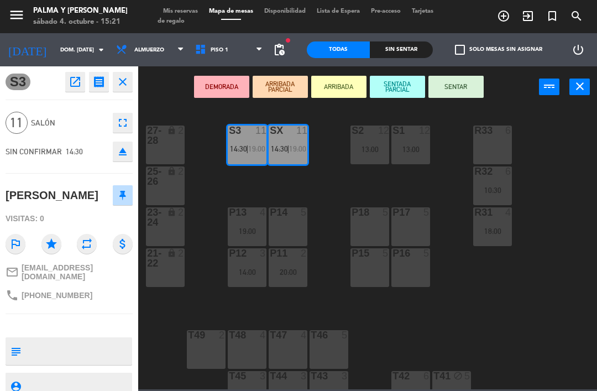
click at [80, 83] on icon "open_in_new" at bounding box center [75, 81] width 13 height 13
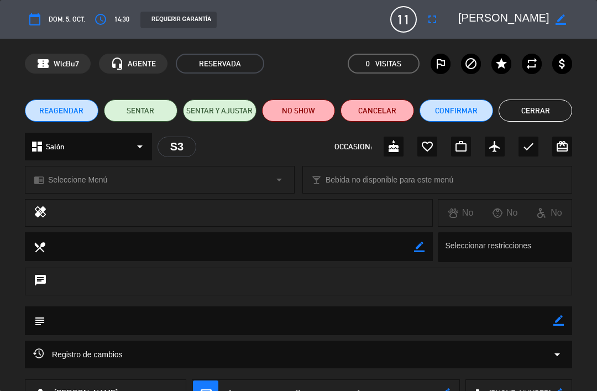
click at [456, 107] on button "Confirmar" at bounding box center [457, 111] width 74 height 22
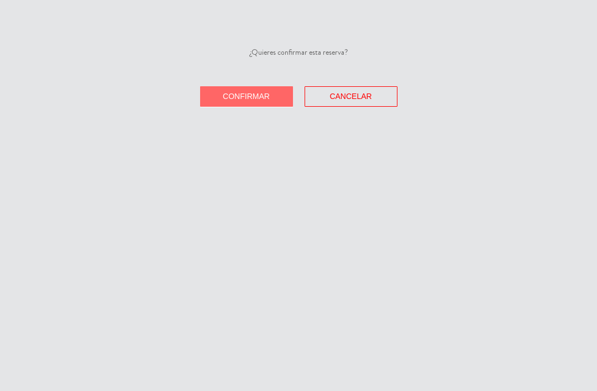
click at [215, 104] on button "Confirmar" at bounding box center [246, 96] width 93 height 20
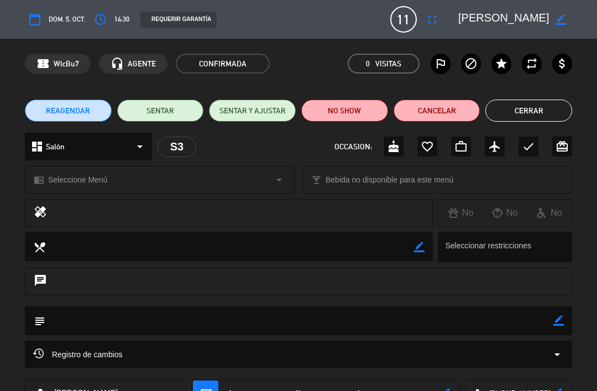
click at [547, 112] on button "Cerrar" at bounding box center [528, 111] width 87 height 22
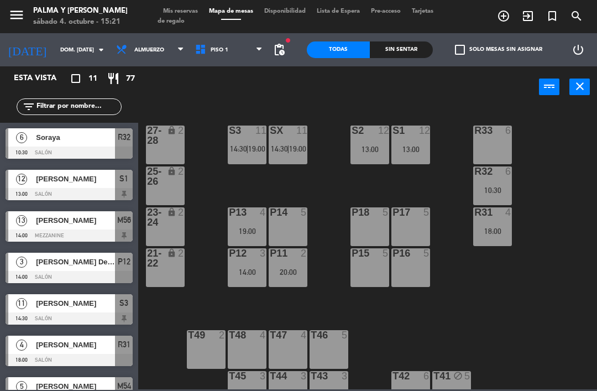
click at [22, 51] on icon "[DATE]" at bounding box center [27, 49] width 55 height 23
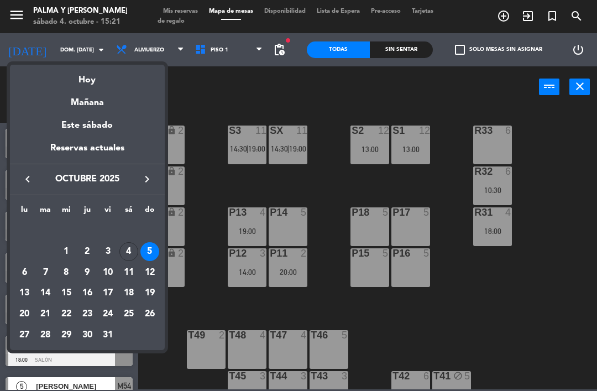
click at [538, 290] on div at bounding box center [298, 195] width 597 height 391
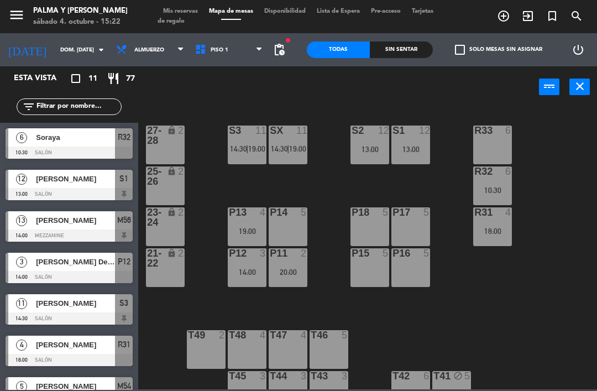
click at [495, 144] on div "R33 6" at bounding box center [492, 144] width 39 height 39
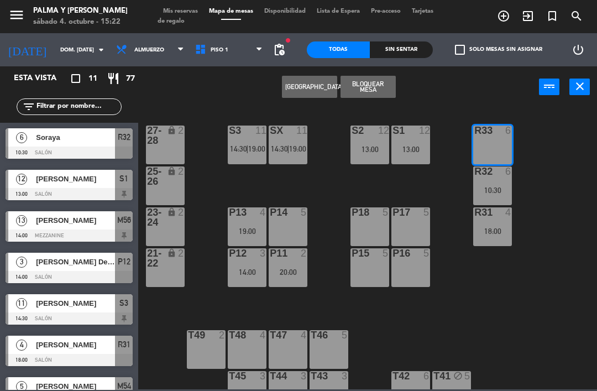
click at [302, 85] on button "[GEOGRAPHIC_DATA]" at bounding box center [309, 87] width 55 height 22
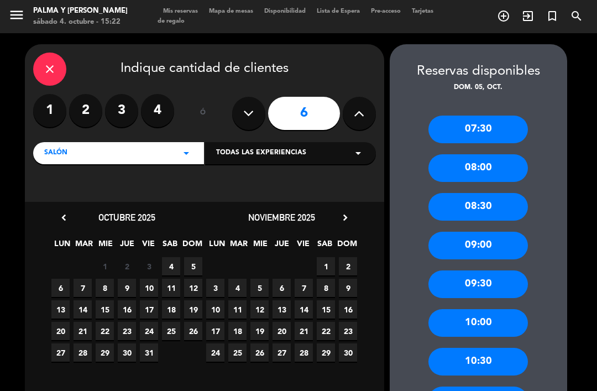
click at [368, 97] on button at bounding box center [359, 113] width 33 height 33
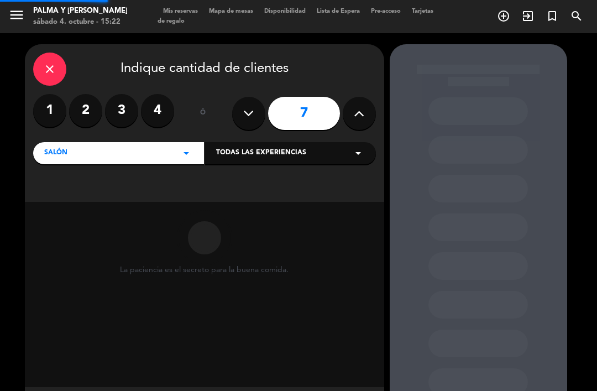
click at [362, 105] on icon at bounding box center [359, 113] width 11 height 17
type input "8"
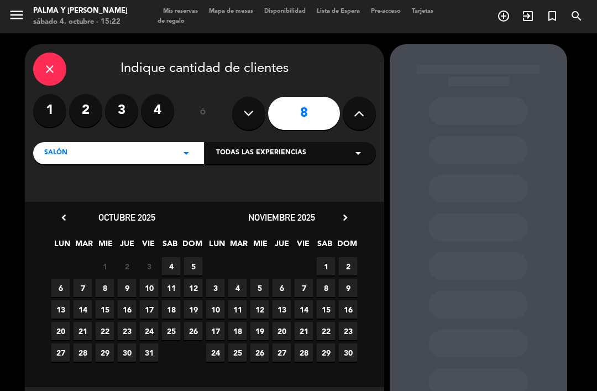
click at [195, 257] on span "5" at bounding box center [193, 266] width 18 height 18
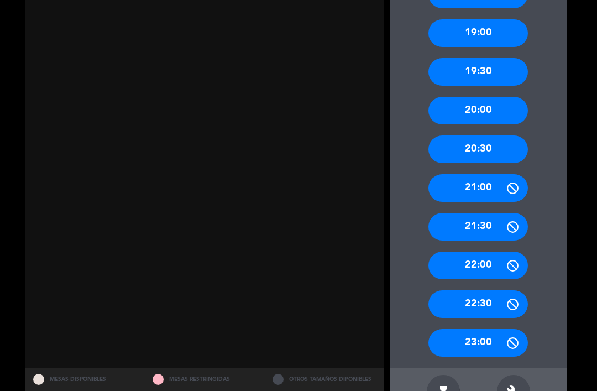
scroll to position [521, 0]
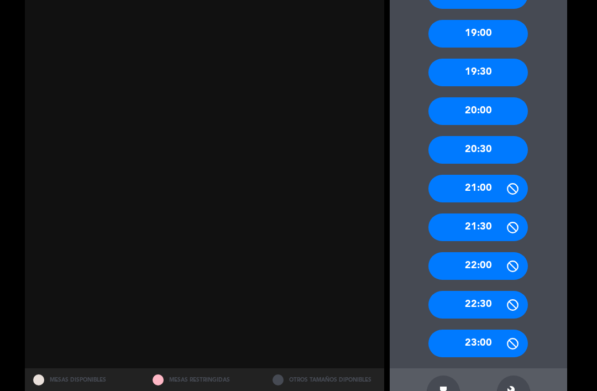
click at [474, 175] on div "21:00" at bounding box center [478, 189] width 100 height 28
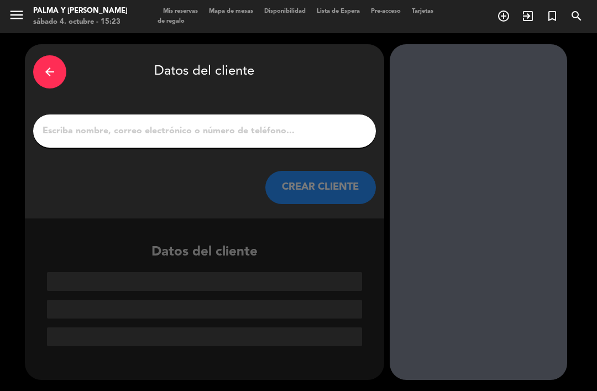
click at [127, 123] on input "1" at bounding box center [204, 130] width 326 height 15
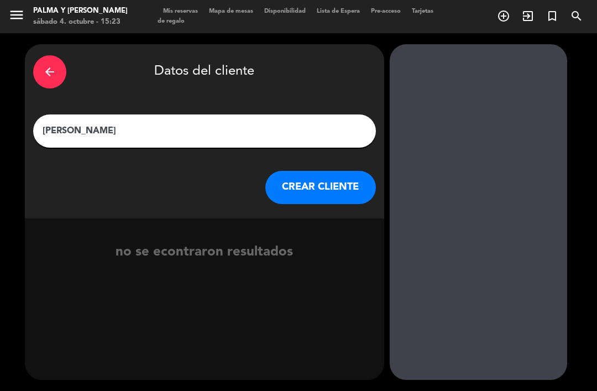
type input "[PERSON_NAME]"
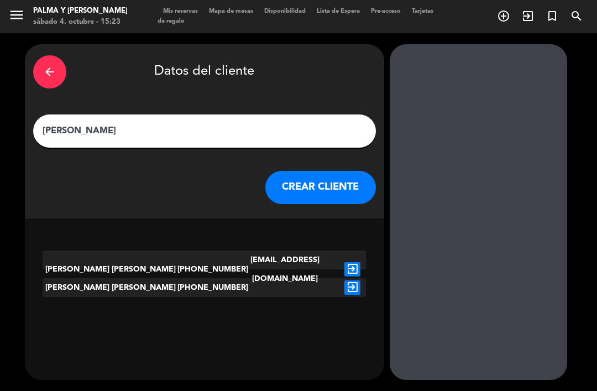
click at [329, 171] on button "CREAR CLIENTE" at bounding box center [320, 187] width 111 height 33
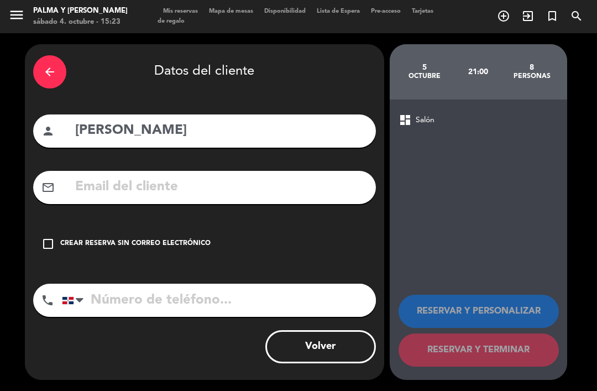
click at [307, 182] on div "arrow_back Datos del cliente person [PERSON_NAME] mail_outline check_box_outlin…" at bounding box center [204, 212] width 359 height 336
click at [307, 176] on input "text" at bounding box center [221, 187] width 294 height 23
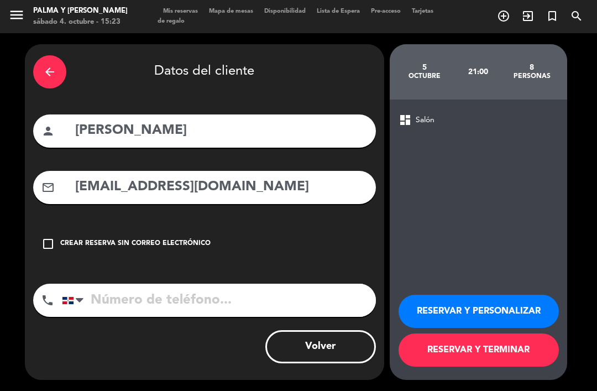
type input "[EMAIL_ADDRESS][DOMAIN_NAME]"
click at [139, 284] on input "tel" at bounding box center [219, 300] width 314 height 33
type input "[PHONE_NUMBER]"
click at [515, 359] on button "RESERVAR Y TERMINAR" at bounding box center [479, 349] width 160 height 33
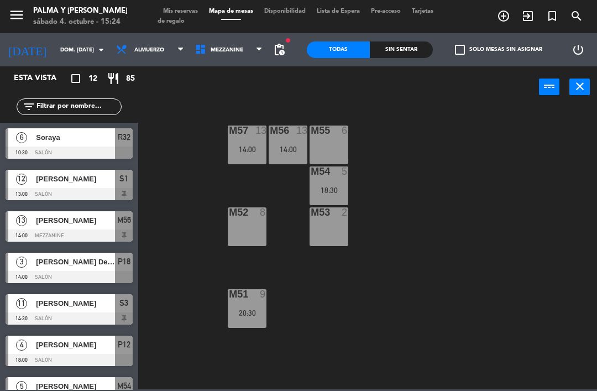
click at [223, 49] on span "Mezzanine" at bounding box center [227, 50] width 33 height 6
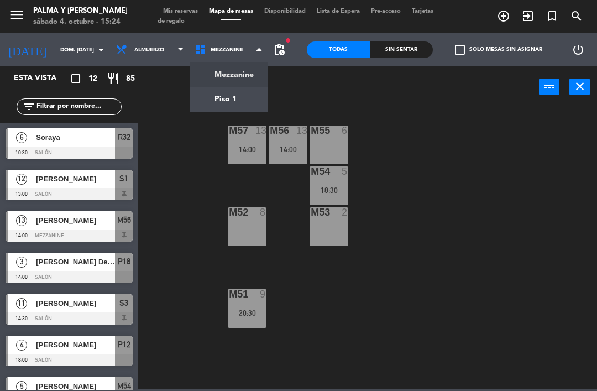
click at [216, 101] on ng-component "menu Palma y [PERSON_NAME] 4. octubre - 15:24 Mis reservas Mapa de mesas Dispon…" at bounding box center [298, 194] width 597 height 389
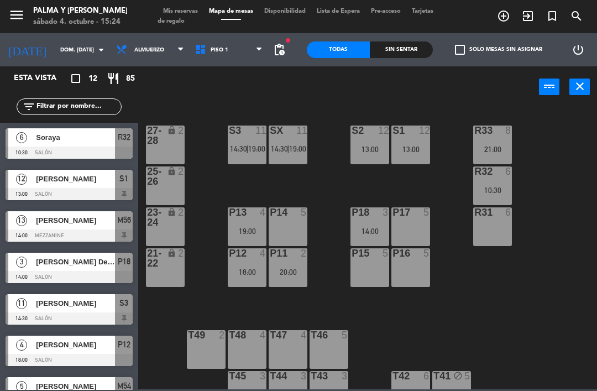
click at [487, 150] on div "21:00" at bounding box center [492, 149] width 39 height 8
click at [569, 308] on div "R33 8 21:00 S1 12 13:00 S2 12 13:00 S3 11 14:30 | 19:00 SX 11 14:30 | 19:00 27-…" at bounding box center [370, 247] width 453 height 283
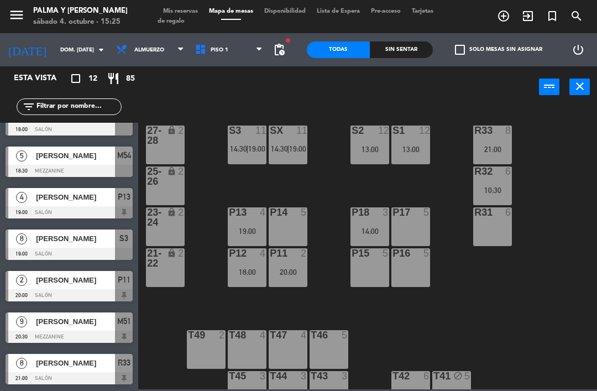
scroll to position [231, 0]
click at [68, 324] on span "[PERSON_NAME]" at bounding box center [75, 322] width 79 height 12
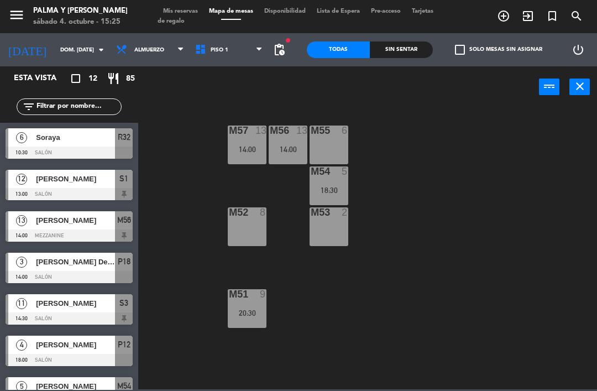
scroll to position [96, 0]
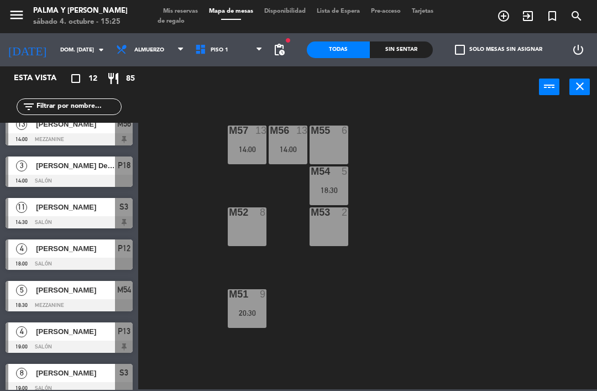
click at [55, 46] on input "dom. [DATE]" at bounding box center [93, 49] width 76 height 17
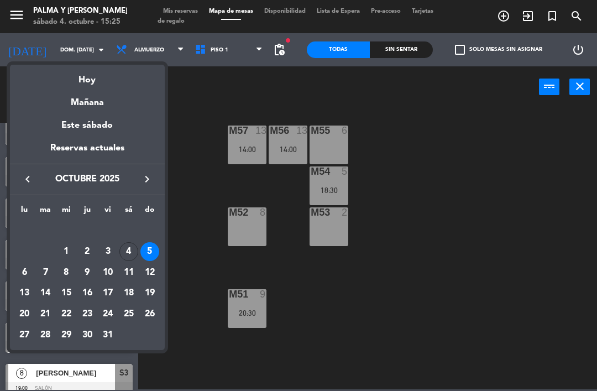
click at [72, 77] on div "Hoy" at bounding box center [87, 76] width 155 height 23
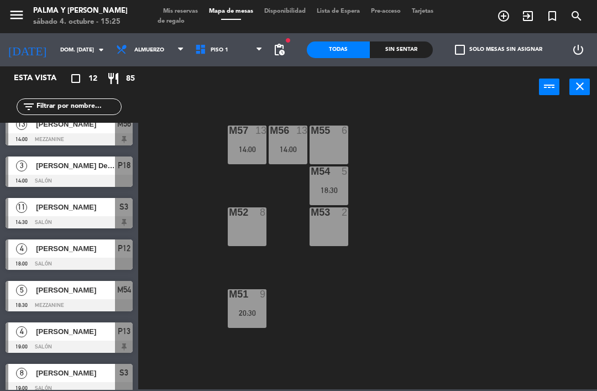
type input "sáb. [DATE]"
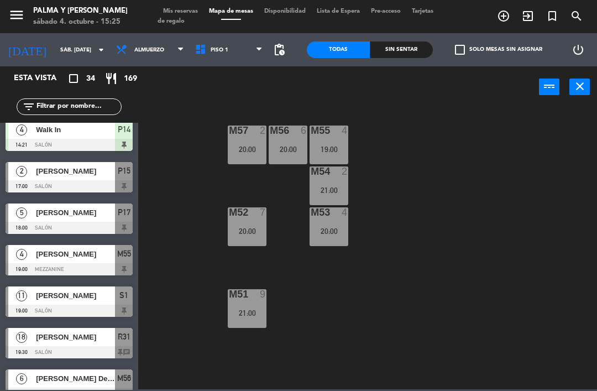
scroll to position [174, 0]
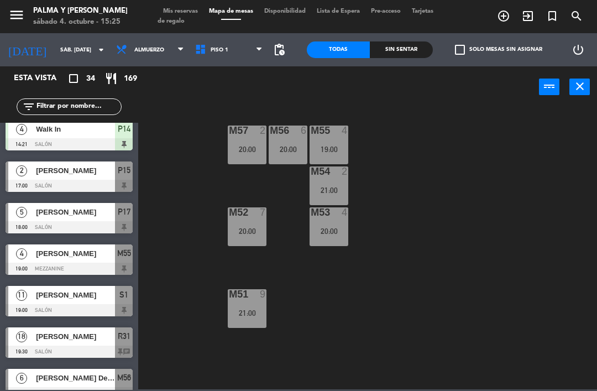
click at [67, 252] on span "[PERSON_NAME]" at bounding box center [75, 254] width 79 height 12
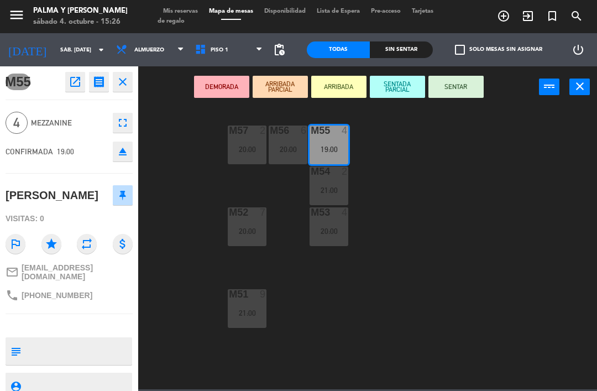
scroll to position [0, 0]
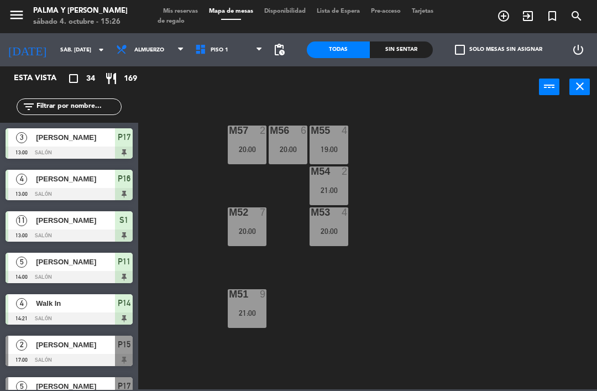
click at [331, 235] on div "20:00" at bounding box center [329, 231] width 39 height 8
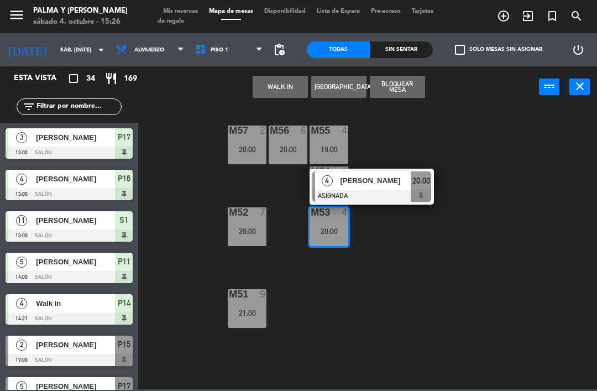
click at [385, 193] on div at bounding box center [371, 196] width 119 height 12
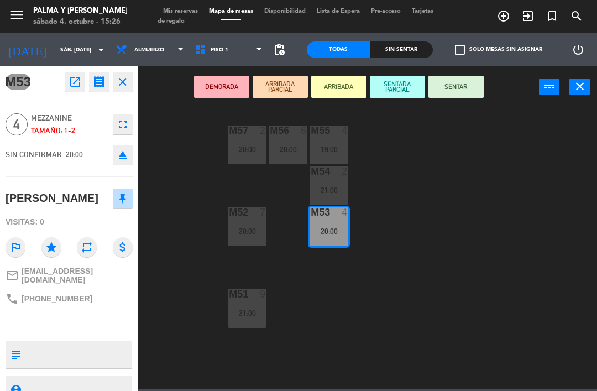
click at [334, 152] on div "19:00" at bounding box center [329, 149] width 39 height 8
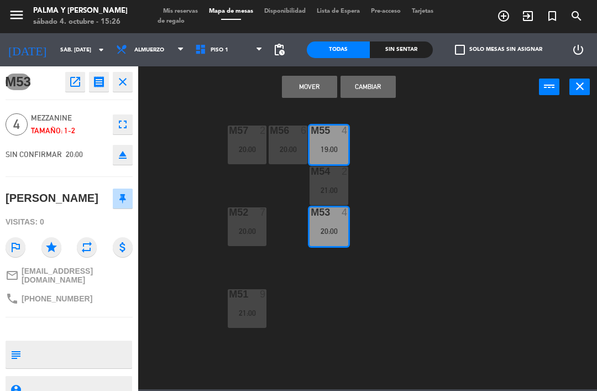
click at [374, 92] on button "Cambiar" at bounding box center [368, 87] width 55 height 22
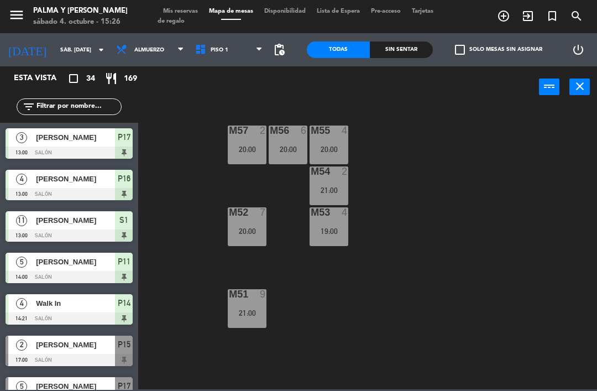
click at [331, 146] on div "20:00" at bounding box center [329, 149] width 39 height 8
click at [334, 228] on div "19:00" at bounding box center [329, 231] width 39 height 8
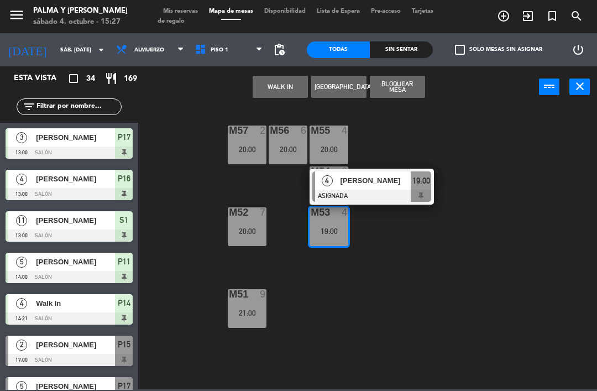
click at [407, 93] on button "Bloquear Mesa" at bounding box center [397, 87] width 55 height 22
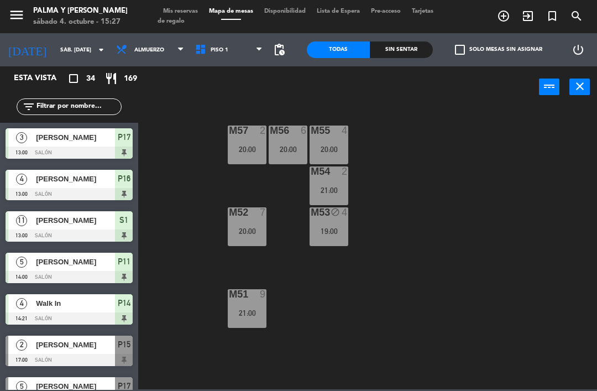
click at [332, 231] on div "19:00" at bounding box center [329, 231] width 39 height 8
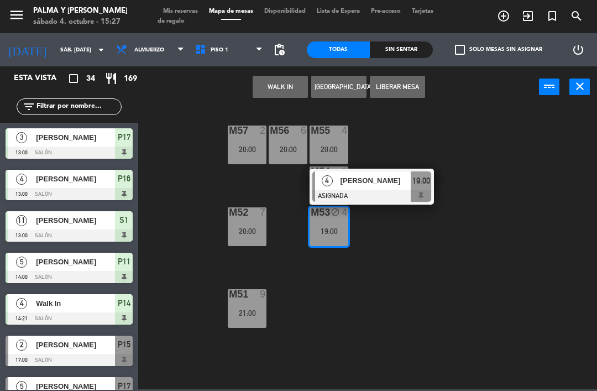
click at [383, 194] on div at bounding box center [371, 196] width 119 height 12
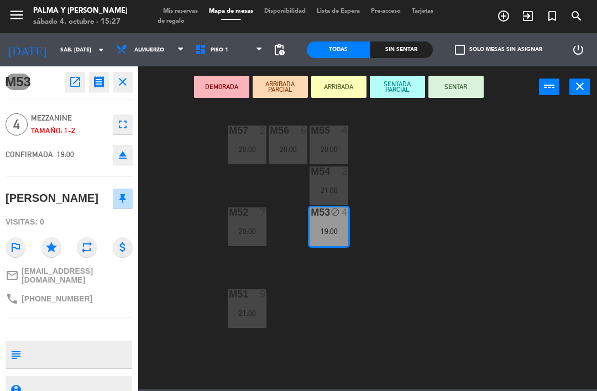
click at [130, 117] on button "fullscreen" at bounding box center [123, 124] width 20 height 20
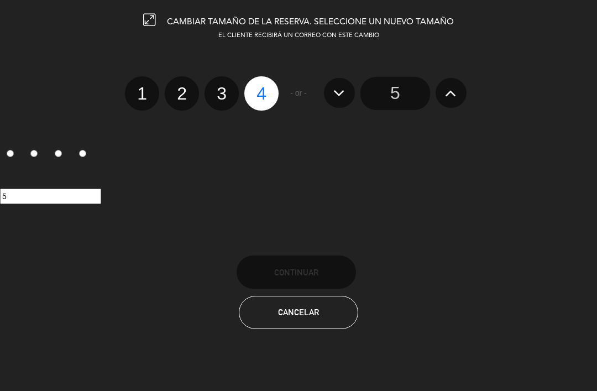
click at [399, 95] on input "5" at bounding box center [395, 93] width 70 height 33
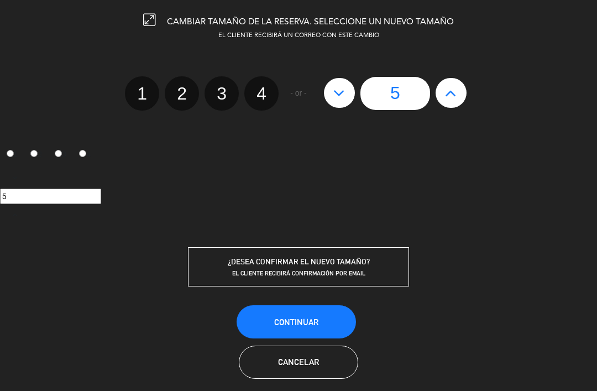
click at [335, 319] on button "Continuar" at bounding box center [296, 321] width 119 height 33
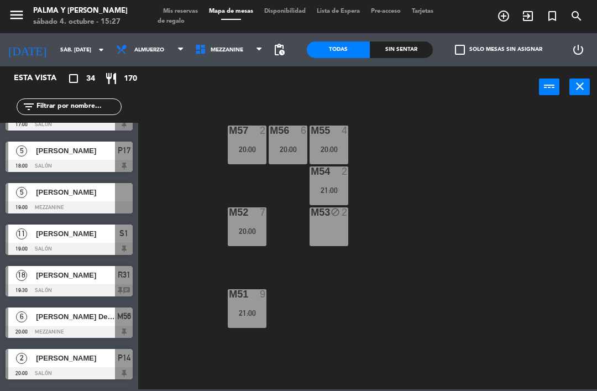
scroll to position [246, 0]
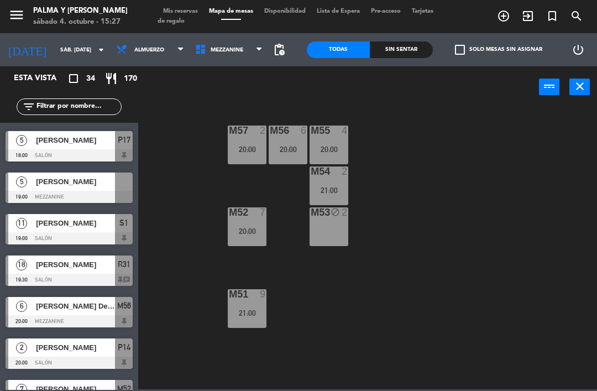
click at [53, 192] on div at bounding box center [69, 197] width 127 height 12
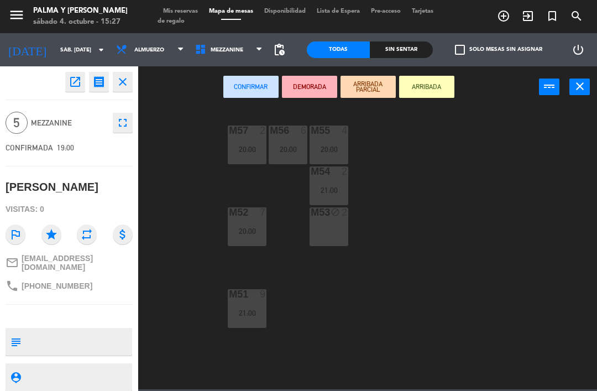
click at [330, 236] on div "M53 block 2" at bounding box center [329, 226] width 39 height 39
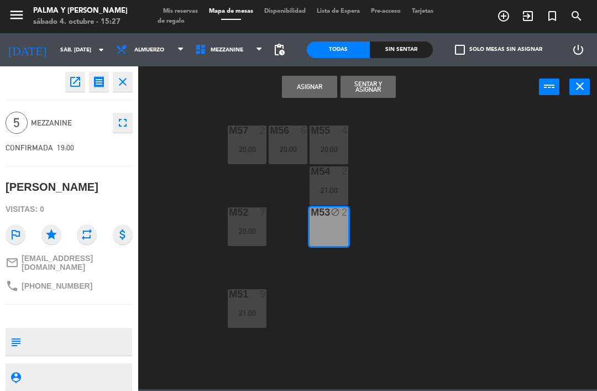
click at [316, 93] on button "Asignar" at bounding box center [309, 87] width 55 height 22
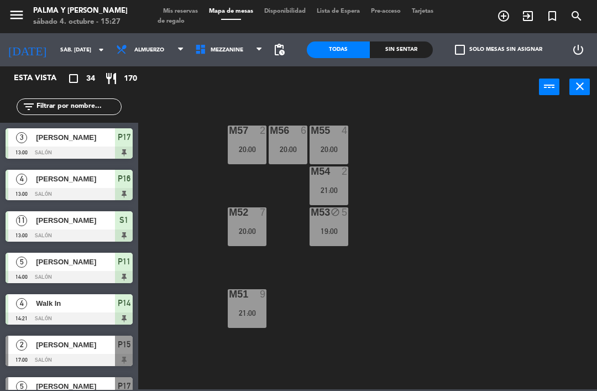
scroll to position [0, 0]
click at [518, 184] on div "M57 2 20:00 M56 6 20:00 M55 4 20:00 M54 2 21:00 M52 7 20:00 M53 block 5 19:00 M…" at bounding box center [370, 247] width 453 height 283
click at [335, 229] on div "19:00" at bounding box center [329, 231] width 39 height 8
click at [564, 168] on div "M57 2 20:00 M56 6 20:00 M55 4 20:00 M54 2 21:00 M52 7 20:00 M53 block 5 19:00 M…" at bounding box center [370, 247] width 453 height 283
click at [198, 94] on div "power_input close" at bounding box center [338, 87] width 401 height 42
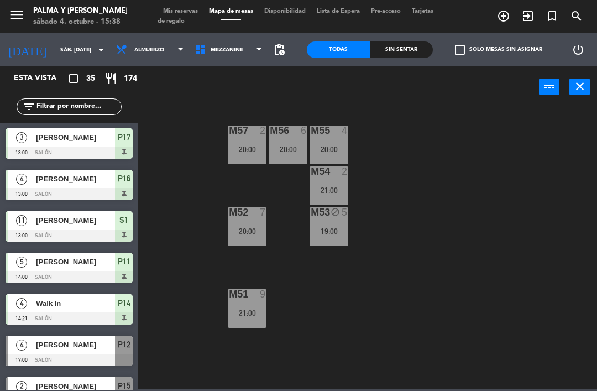
click at [93, 237] on div at bounding box center [69, 235] width 127 height 12
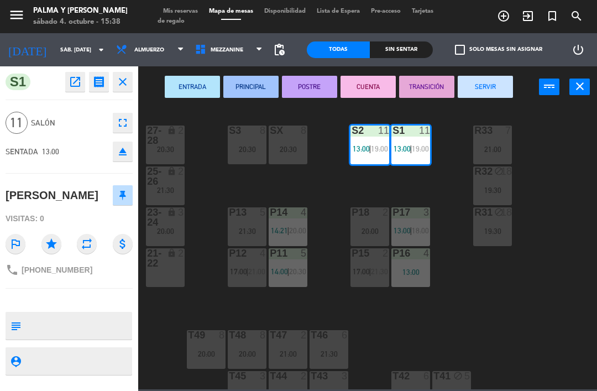
click at [502, 90] on button "SERVIR" at bounding box center [485, 87] width 55 height 22
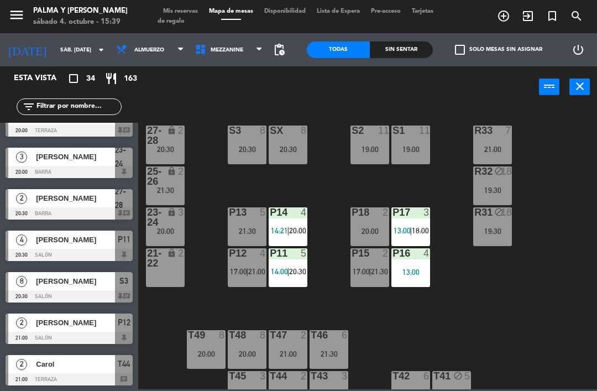
scroll to position [688, 0]
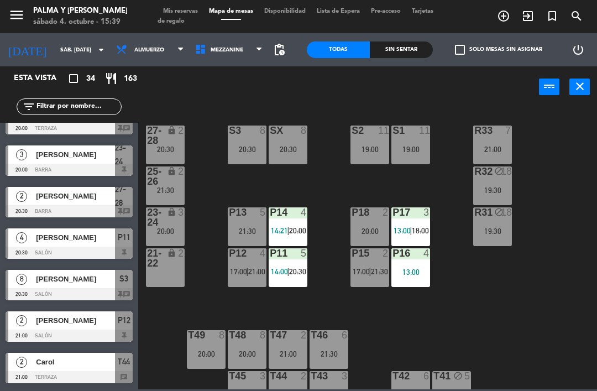
click at [66, 247] on div at bounding box center [69, 253] width 127 height 12
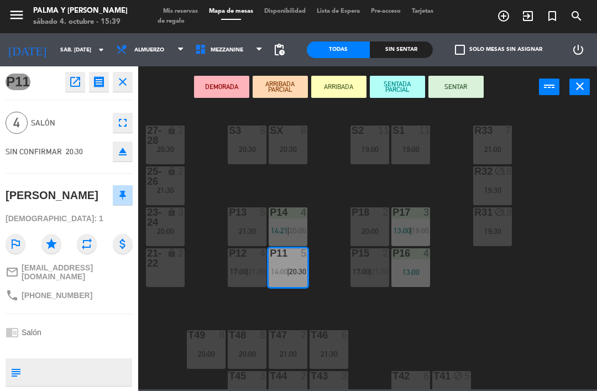
click at [74, 81] on icon "open_in_new" at bounding box center [75, 81] width 13 height 13
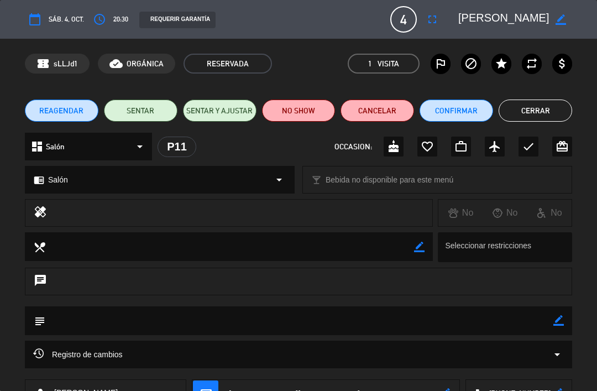
click at [447, 105] on button "Confirmar" at bounding box center [457, 111] width 74 height 22
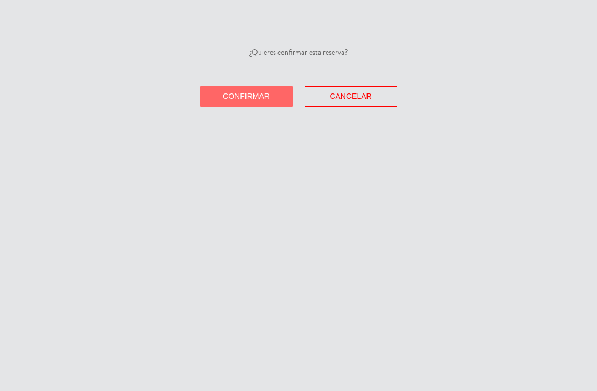
click at [232, 97] on span "Confirmar" at bounding box center [246, 96] width 47 height 9
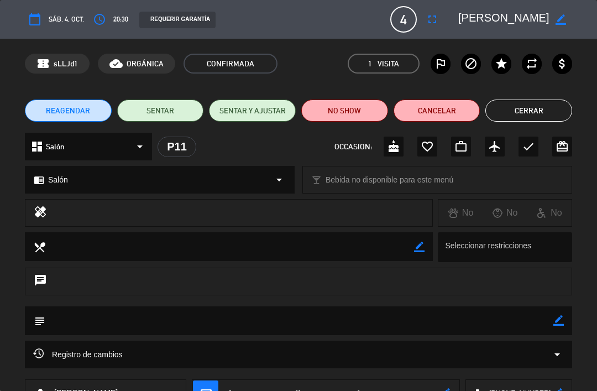
click at [537, 111] on button "Cerrar" at bounding box center [528, 111] width 87 height 22
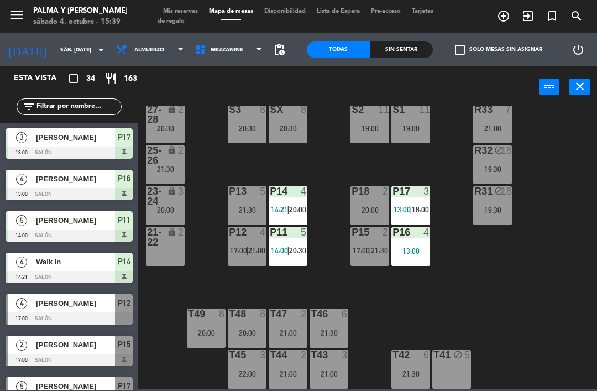
scroll to position [21, 0]
click at [295, 332] on div "21:00" at bounding box center [288, 333] width 39 height 8
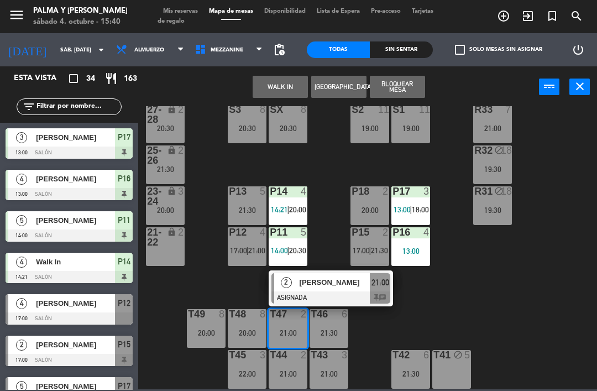
click at [336, 326] on div "T46 6 21:30" at bounding box center [329, 328] width 39 height 39
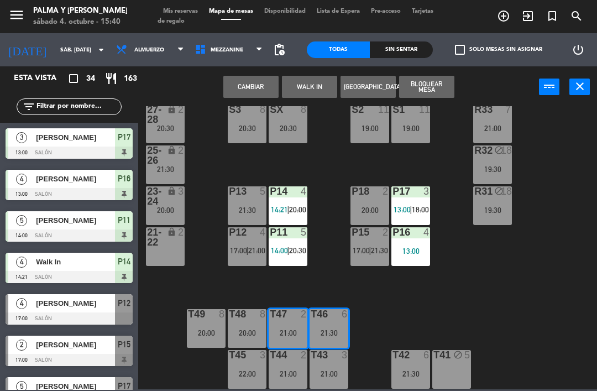
click at [263, 92] on button "Cambiar" at bounding box center [250, 87] width 55 height 22
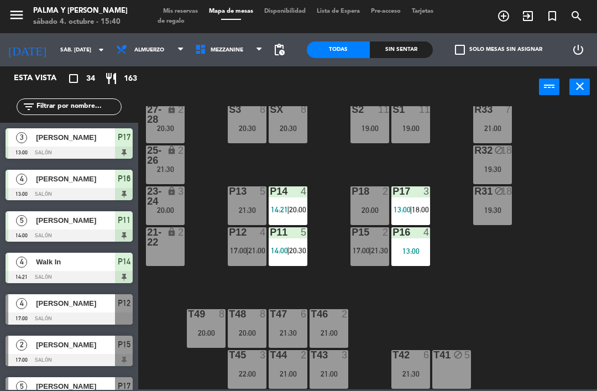
click at [577, 289] on div "R33 7 21:00 S1 11 19:00 S2 11 19:00 S3 8 20:30 SX 8 20:30 27-28 lock 2 20:30 R3…" at bounding box center [370, 247] width 453 height 283
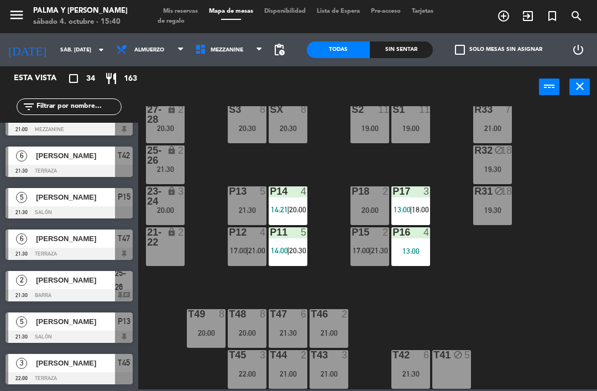
scroll to position [1143, 0]
click at [406, 236] on div at bounding box center [411, 232] width 18 height 10
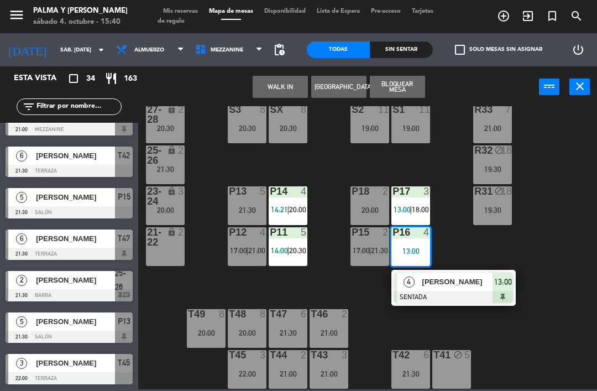
click at [270, 319] on div "T47" at bounding box center [270, 314] width 1 height 10
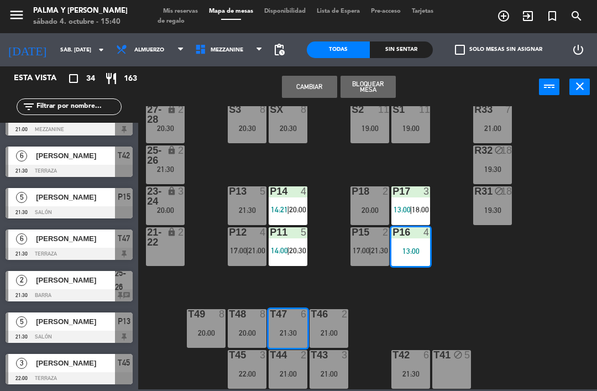
click at [271, 322] on div "T47 6 21:30" at bounding box center [288, 328] width 39 height 39
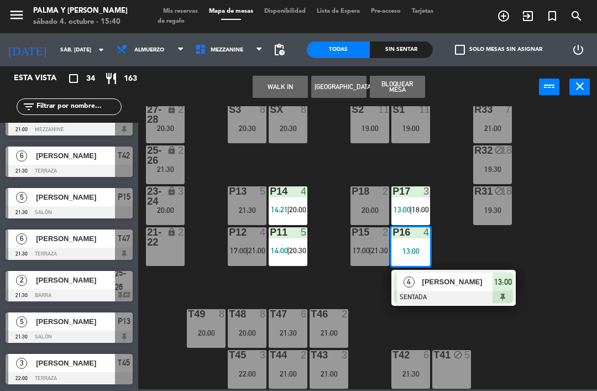
click at [179, 367] on div "R33 7 21:00 S1 11 19:00 S2 11 19:00 S3 8 20:30 SX 8 20:30 27-28 lock 2 20:30 R3…" at bounding box center [370, 247] width 453 height 283
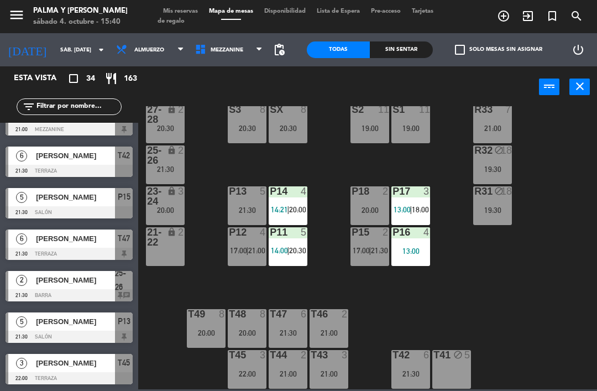
click at [274, 331] on div "21:30" at bounding box center [288, 333] width 39 height 8
click at [558, 323] on div "R33 7 21:00 S1 11 19:00 S2 11 19:00 S3 8 20:30 SX 8 20:30 27-28 lock 2 20:30 R3…" at bounding box center [370, 247] width 453 height 283
click at [298, 362] on div "T44 2 21:00" at bounding box center [288, 369] width 39 height 39
click at [474, 305] on div "R33 7 21:00 S1 11 19:00 S2 11 19:00 S3 8 20:30 SX 8 20:30 27-28 lock 2 20:30 R3…" at bounding box center [370, 247] width 453 height 283
click at [332, 331] on div "21:00" at bounding box center [329, 333] width 39 height 8
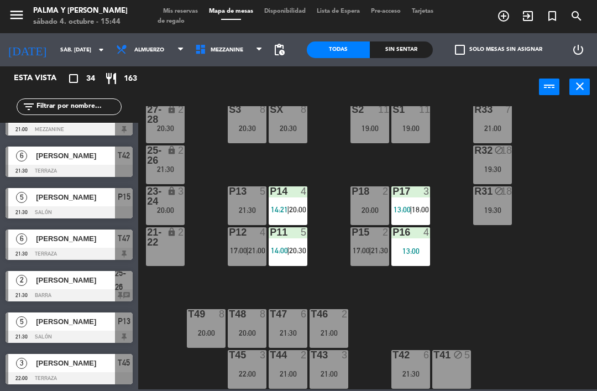
click at [529, 300] on div "R33 7 21:00 S1 11 19:00 S2 11 19:00 S3 8 20:30 SX 8 20:30 27-28 lock 2 20:30 R3…" at bounding box center [370, 247] width 453 height 283
click at [412, 247] on div "13:00" at bounding box center [410, 251] width 39 height 8
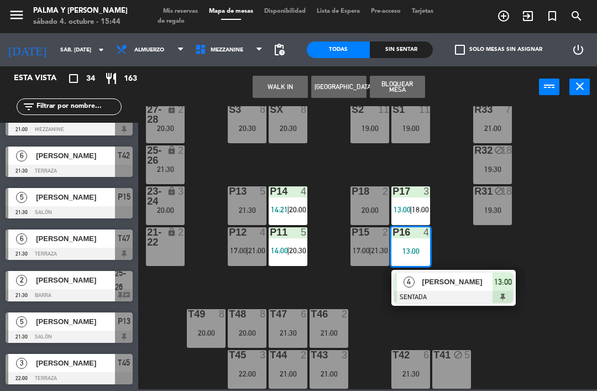
click at [445, 287] on span "[PERSON_NAME]" at bounding box center [457, 282] width 71 height 12
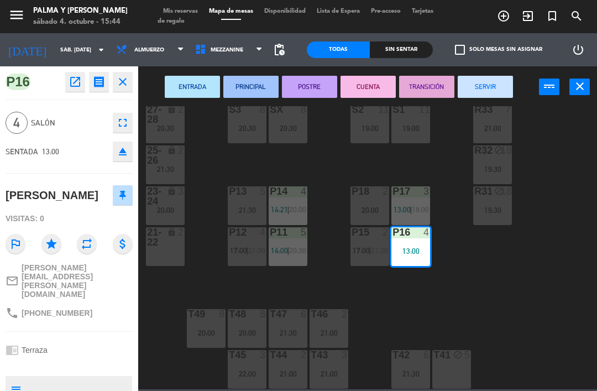
click at [500, 86] on button "SERVIR" at bounding box center [485, 87] width 55 height 22
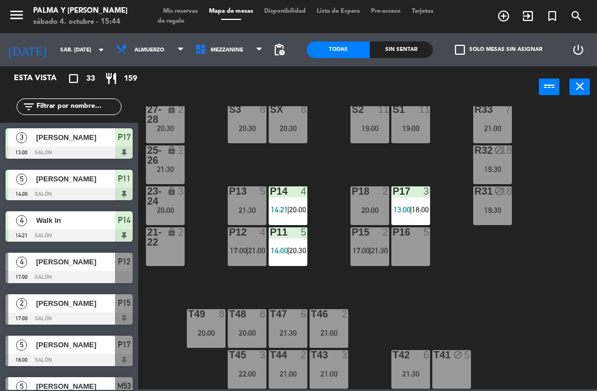
click at [519, 294] on div "R33 7 21:00 S1 11 19:00 S2 11 19:00 S3 8 20:30 SX 8 20:30 27-28 lock 2 20:30 R3…" at bounding box center [370, 247] width 453 height 283
click at [333, 329] on div "21:00" at bounding box center [329, 333] width 39 height 8
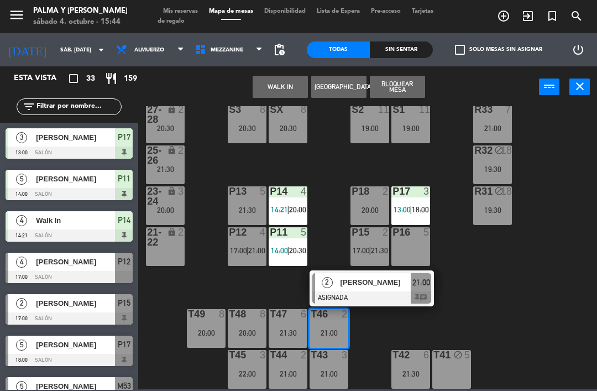
click at [382, 283] on span "[PERSON_NAME]" at bounding box center [376, 282] width 71 height 12
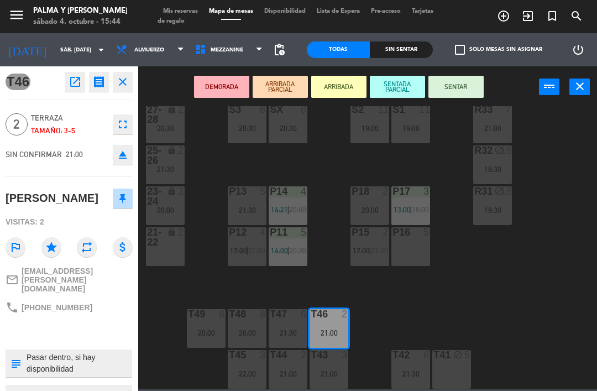
click at [406, 252] on div "P16 5" at bounding box center [410, 246] width 39 height 39
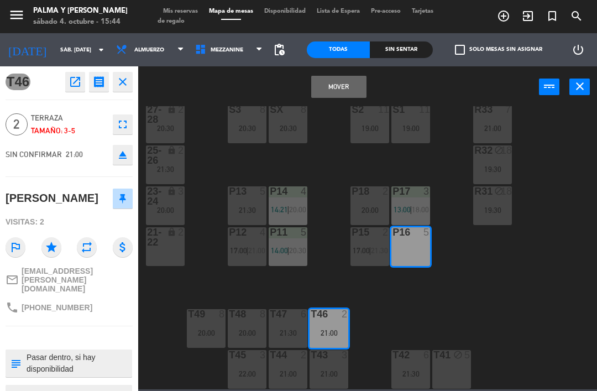
click at [352, 90] on button "Mover" at bounding box center [338, 87] width 55 height 22
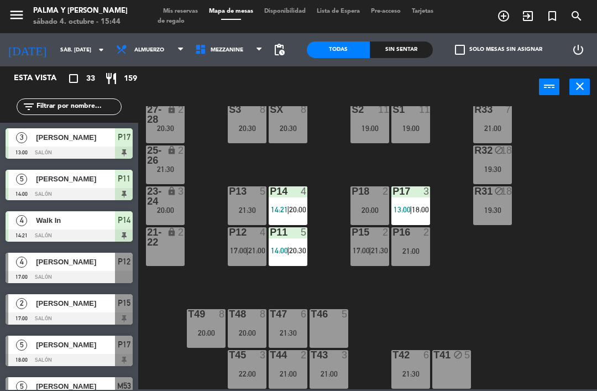
scroll to position [28, 0]
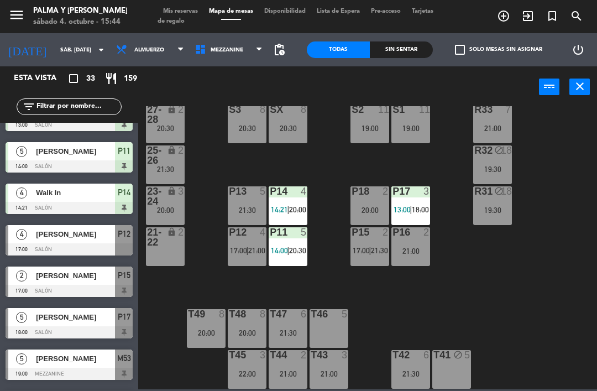
click at [516, 294] on div "R33 7 21:00 S1 11 19:00 S2 11 19:00 S3 8 20:30 SX 8 20:30 27-28 lock 2 20:30 R3…" at bounding box center [370, 247] width 453 height 283
click at [329, 326] on div "T46 5" at bounding box center [329, 328] width 39 height 39
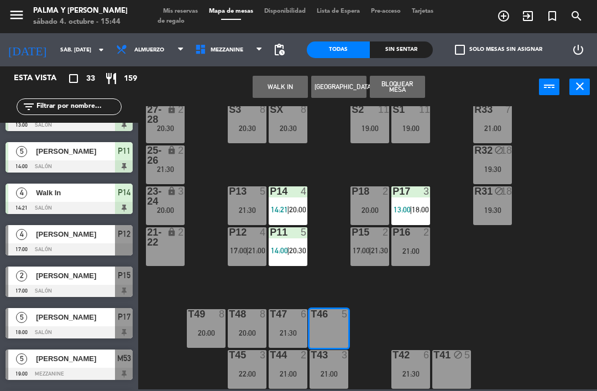
click at [401, 88] on button "Bloquear Mesa" at bounding box center [397, 87] width 55 height 22
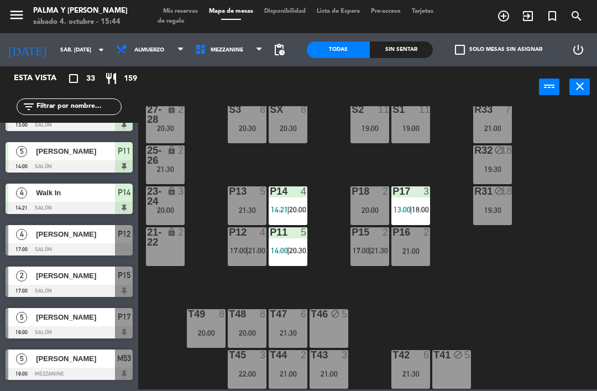
click at [529, 279] on div "R33 7 21:00 S1 11 19:00 S2 11 19:00 S3 8 20:30 SX 8 20:30 27-28 lock 2 20:30 R3…" at bounding box center [370, 247] width 453 height 283
click at [164, 160] on div "lock" at bounding box center [165, 155] width 18 height 20
click at [567, 321] on div "R33 7 21:00 S1 11 19:00 S2 11 19:00 S3 8 20:30 SX 8 20:30 27-28 lock 2 20:30 R3…" at bounding box center [370, 247] width 453 height 283
click at [168, 127] on div "20:30" at bounding box center [165, 128] width 39 height 8
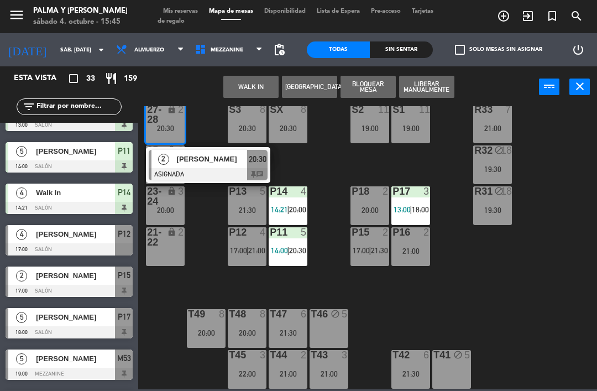
click at [561, 312] on div "R33 7 21:00 S1 11 19:00 S2 11 19:00 S3 8 20:30 SX 8 20:30 27-28 lock 2 20:30 2 …" at bounding box center [370, 247] width 453 height 283
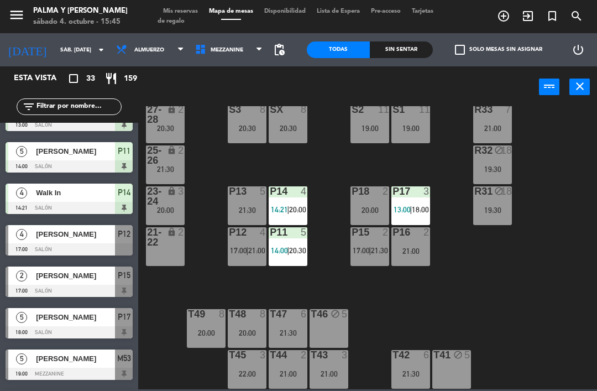
click at [180, 127] on div "20:30" at bounding box center [165, 128] width 39 height 8
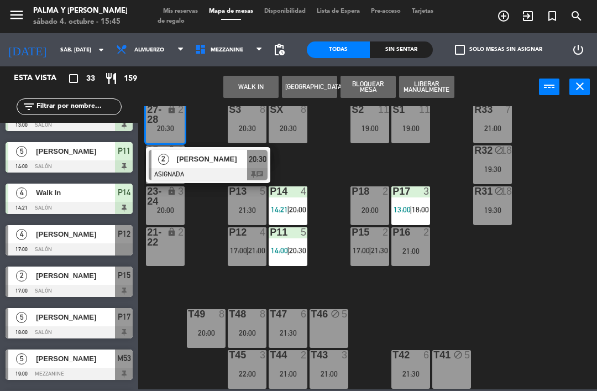
click at [216, 161] on span "[PERSON_NAME]" at bounding box center [212, 159] width 71 height 12
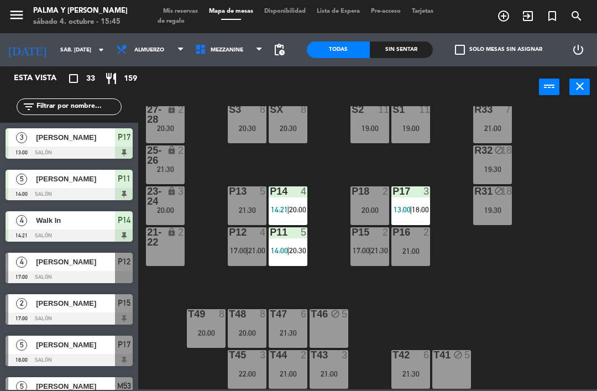
scroll to position [0, 0]
click at [177, 165] on div "21:30" at bounding box center [165, 169] width 39 height 8
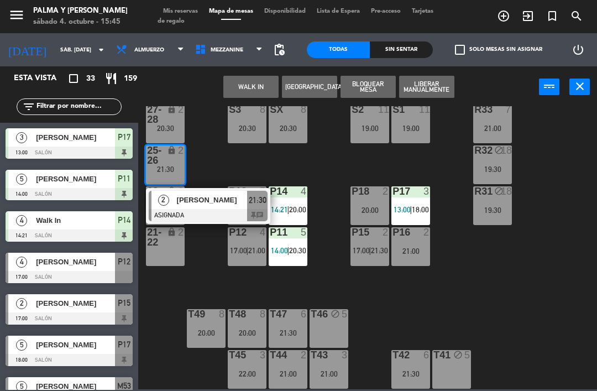
click at [201, 203] on span "[PERSON_NAME]" at bounding box center [212, 200] width 71 height 12
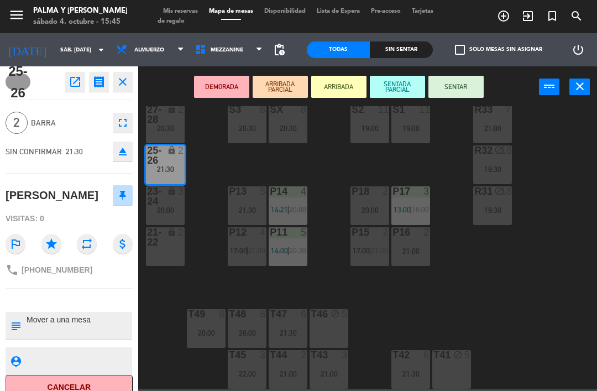
click at [326, 334] on div "T46 block 5" at bounding box center [329, 328] width 39 height 39
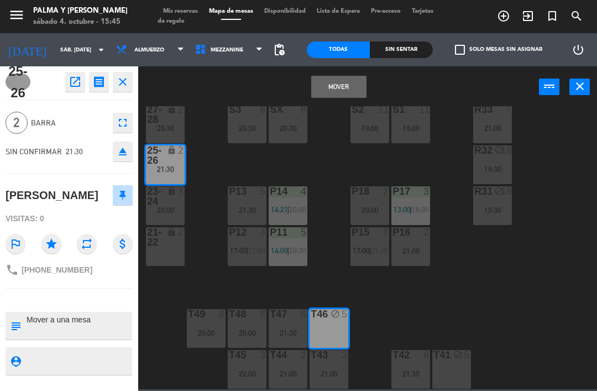
click at [337, 91] on button "Mover" at bounding box center [338, 87] width 55 height 22
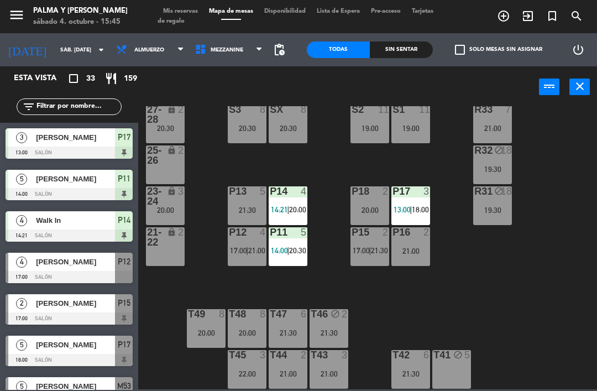
scroll to position [359, 0]
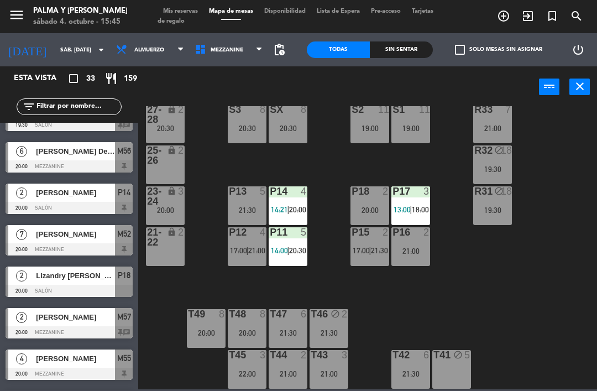
click at [582, 343] on div "R33 7 21:00 S1 11 19:00 S2 11 19:00 S3 8 20:30 SX 8 20:30 27-28 lock 2 20:30 R3…" at bounding box center [370, 247] width 453 height 283
click at [326, 329] on div "21:30" at bounding box center [329, 333] width 39 height 8
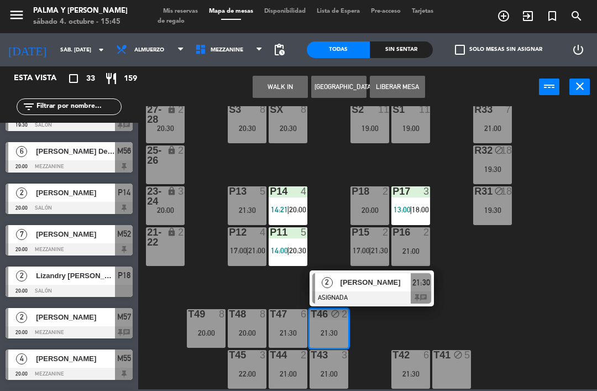
click at [417, 88] on button "Liberar Mesa" at bounding box center [397, 87] width 55 height 22
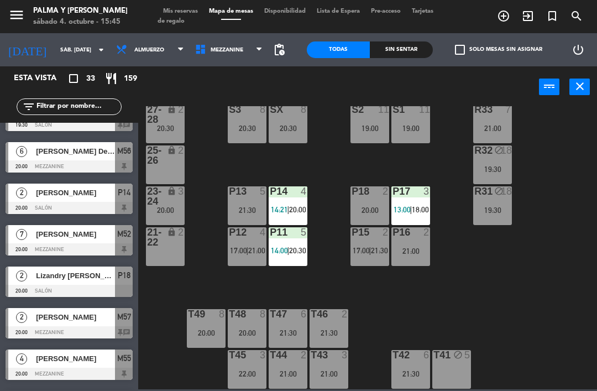
click at [553, 313] on div "R33 7 21:00 S1 11 19:00 S2 11 19:00 S3 8 20:30 SX 8 20:30 27-28 lock 2 20:30 R3…" at bounding box center [370, 247] width 453 height 283
click at [326, 329] on div "21:30" at bounding box center [329, 333] width 39 height 8
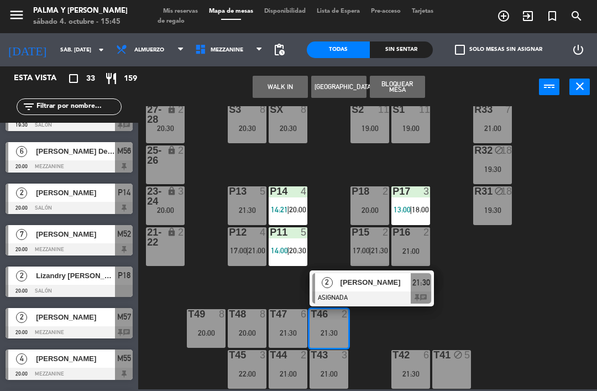
click at [381, 287] on span "[PERSON_NAME]" at bounding box center [376, 282] width 71 height 12
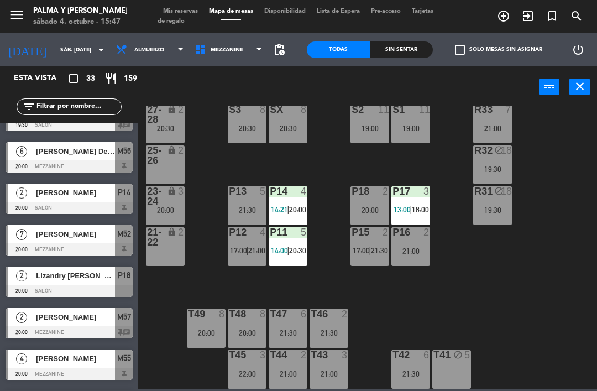
click at [405, 206] on span "13:00" at bounding box center [402, 209] width 17 height 9
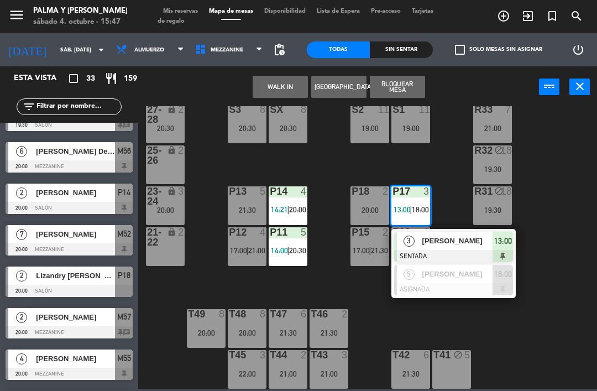
click at [459, 236] on span "[PERSON_NAME]" at bounding box center [457, 241] width 71 height 12
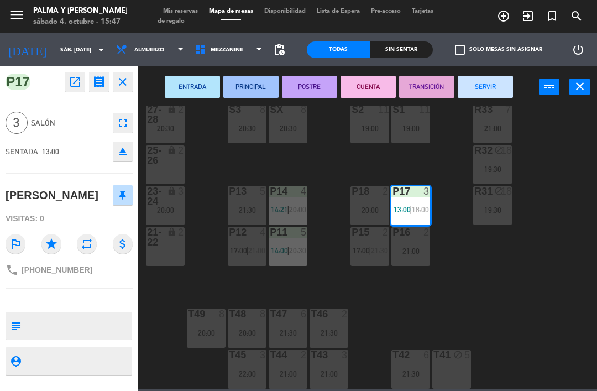
click at [488, 93] on button "SERVIR" at bounding box center [485, 87] width 55 height 22
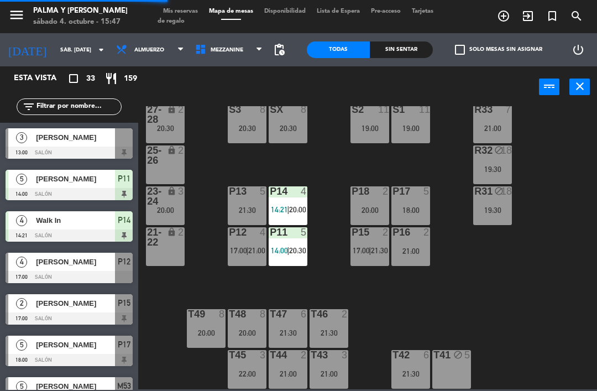
click at [550, 330] on div "R33 7 21:00 S1 11 19:00 S2 11 19:00 S3 8 20:30 SX 8 20:30 27-28 lock 2 20:30 R3…" at bounding box center [370, 247] width 453 height 283
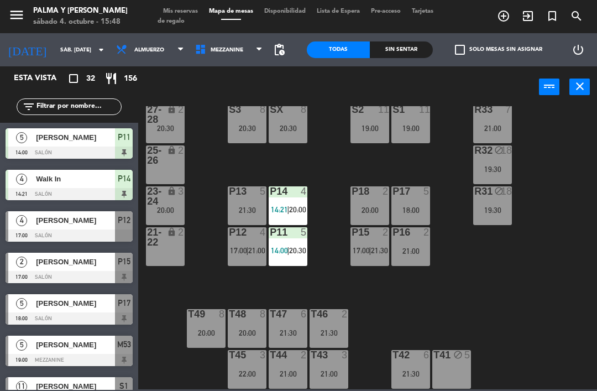
click at [409, 53] on div "Sin sentar" at bounding box center [401, 49] width 63 height 17
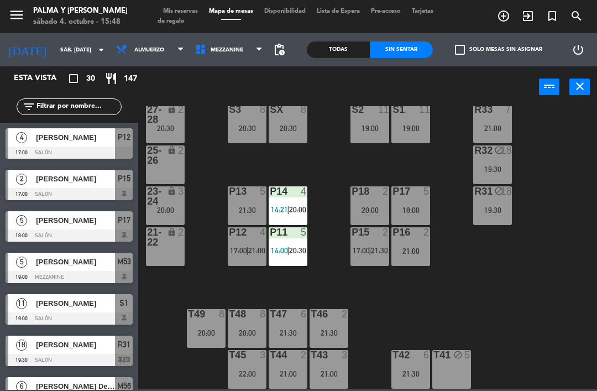
click at [493, 304] on div "R33 7 21:00 S1 11 19:00 S2 11 19:00 S3 8 20:30 SX 8 20:30 27-28 lock 2 20:30 R3…" at bounding box center [370, 247] width 453 height 283
click at [283, 260] on div "P11 5 14:00 | 20:30" at bounding box center [288, 246] width 39 height 39
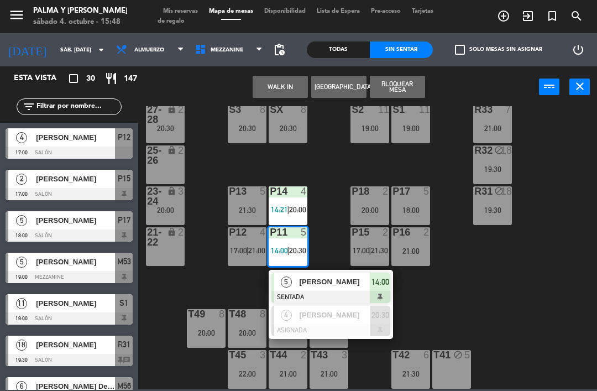
click at [337, 285] on span "[PERSON_NAME]" at bounding box center [335, 282] width 71 height 12
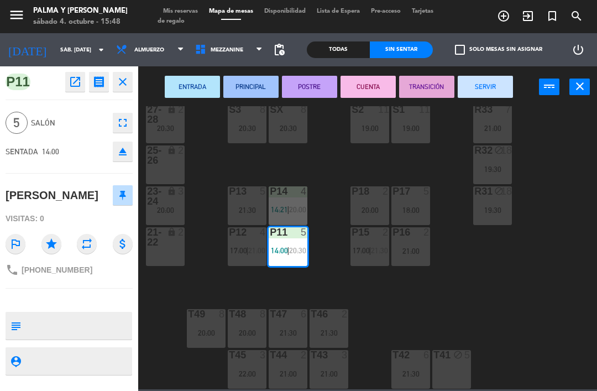
click at [486, 84] on button "SERVIR" at bounding box center [485, 87] width 55 height 22
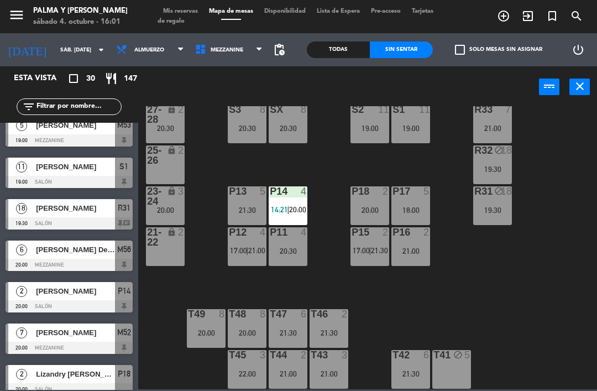
scroll to position [134, 0]
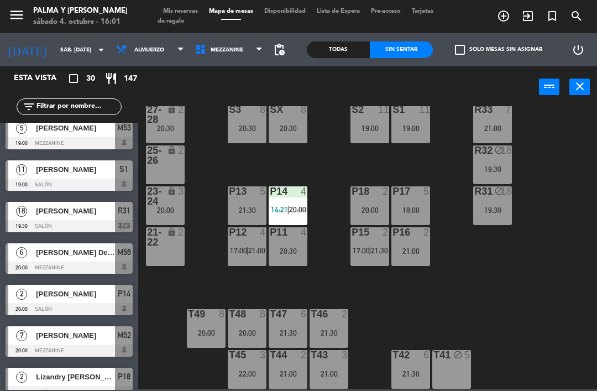
click at [102, 111] on input "text" at bounding box center [78, 107] width 86 height 12
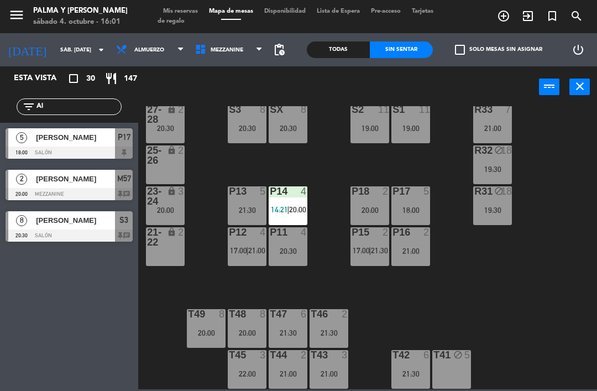
scroll to position [0, 0]
type input "A"
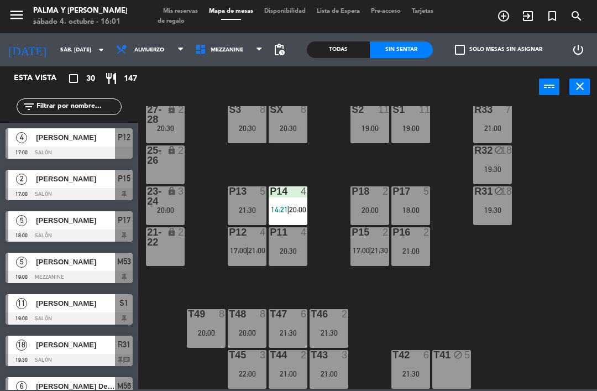
click at [64, 51] on input "sáb. [DATE]" at bounding box center [93, 49] width 76 height 17
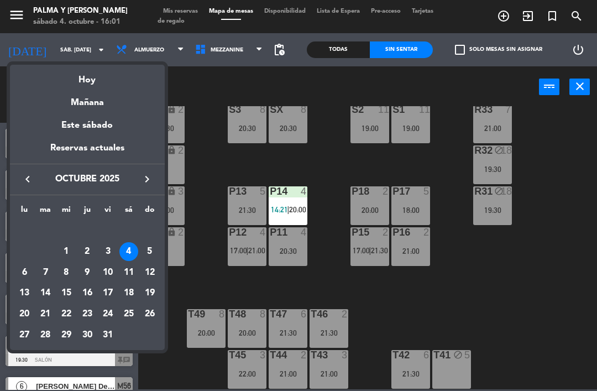
click at [158, 245] on td "5" at bounding box center [149, 251] width 21 height 21
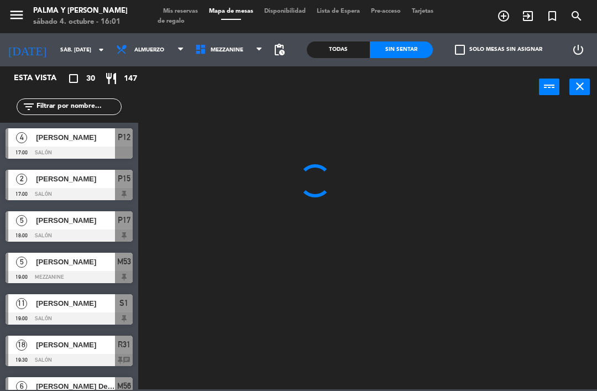
type input "dom. [DATE]"
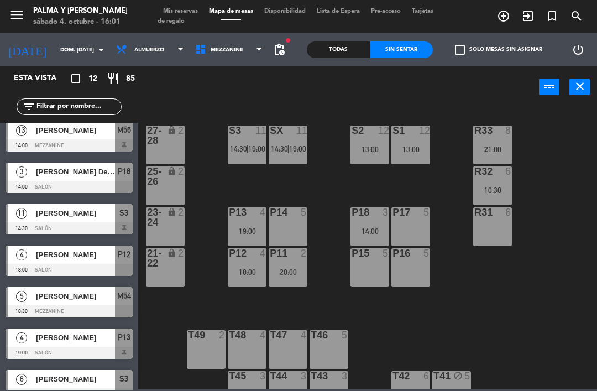
scroll to position [88, 0]
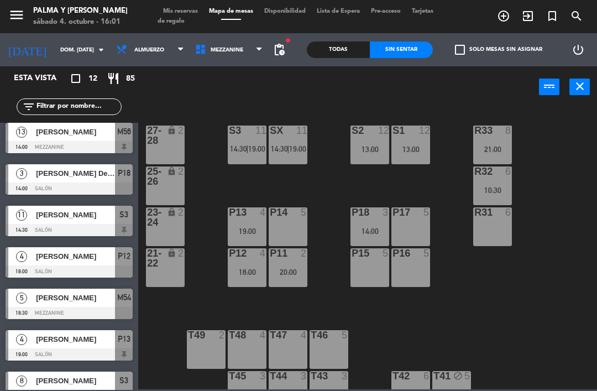
click at [77, 305] on div "[PERSON_NAME]" at bounding box center [75, 298] width 80 height 18
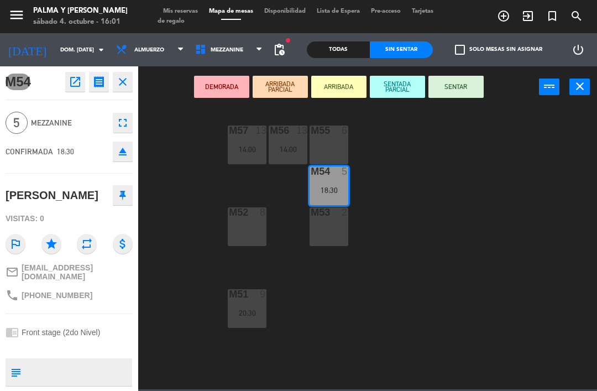
click at [76, 82] on icon "open_in_new" at bounding box center [75, 81] width 13 height 13
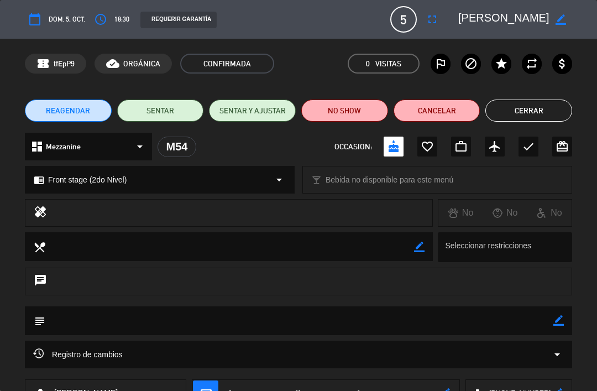
click at [435, 23] on icon "fullscreen" at bounding box center [432, 19] width 13 height 13
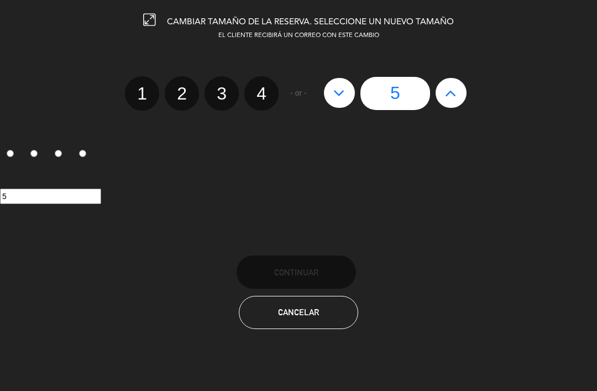
click at [257, 102] on label "4" at bounding box center [261, 93] width 34 height 34
click at [257, 87] on input "4" at bounding box center [260, 83] width 7 height 7
radio input "true"
radio input "false"
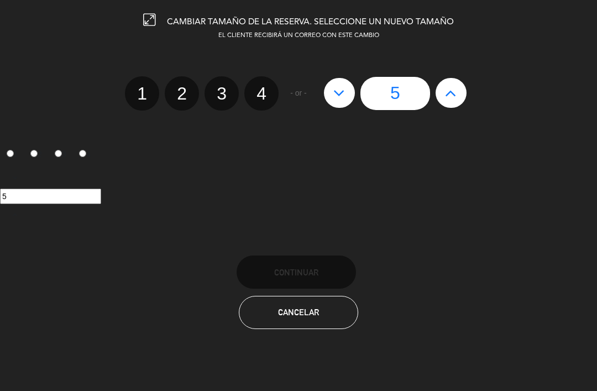
radio input "false"
radio input "true"
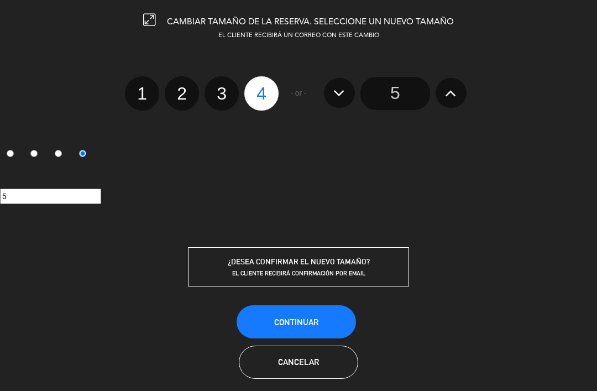
click at [278, 328] on button "Continuar" at bounding box center [296, 321] width 119 height 33
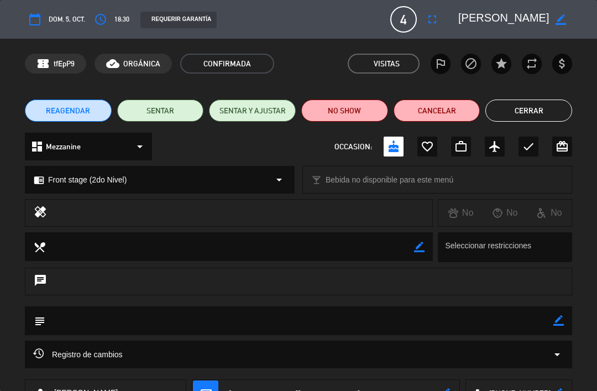
click at [541, 96] on div "REAGENDAR SENTAR SENTAR Y AJUSTAR NO SHOW Cancelar Cerrar" at bounding box center [298, 110] width 597 height 44
click at [536, 118] on button "Cerrar" at bounding box center [528, 111] width 87 height 22
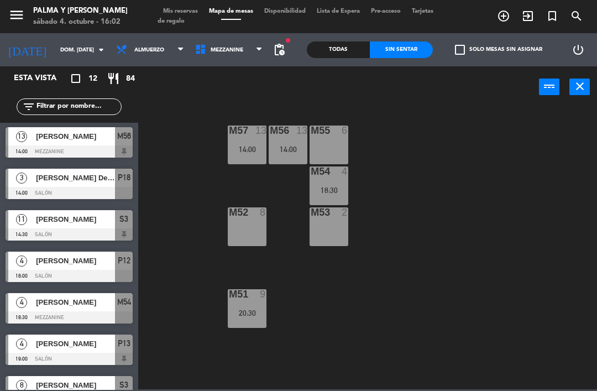
scroll to position [87, 0]
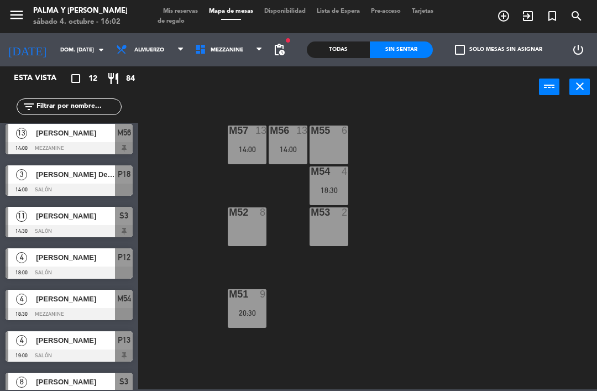
click at [102, 297] on span "[PERSON_NAME]" at bounding box center [75, 299] width 79 height 12
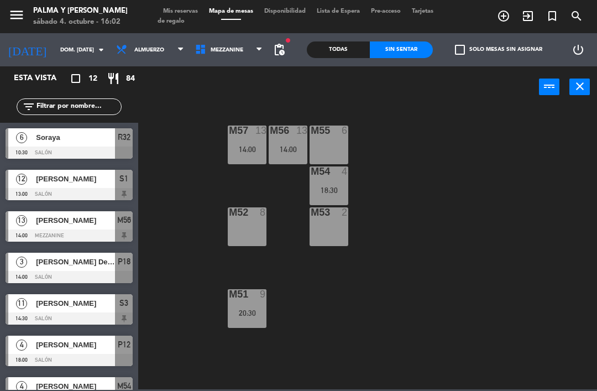
scroll to position [0, 0]
click at [142, 55] on span "Almuerzo" at bounding box center [150, 50] width 79 height 24
click at [200, 233] on div "M57 13 14:00 M56 13 14:00 M55 6 M54 4 18:30 M52 8 M53 2 M51 9 20:30" at bounding box center [370, 247] width 453 height 283
click at [236, 50] on span "Mezzanine" at bounding box center [229, 50] width 79 height 24
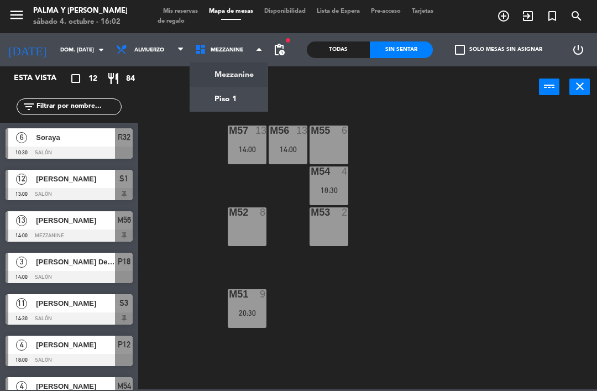
click at [222, 99] on ng-component "menu Palma y Celia sábado 4. octubre - 16:02 Mis reservas Mapa de mesas Disponi…" at bounding box center [298, 194] width 597 height 389
